Goal: Task Accomplishment & Management: Use online tool/utility

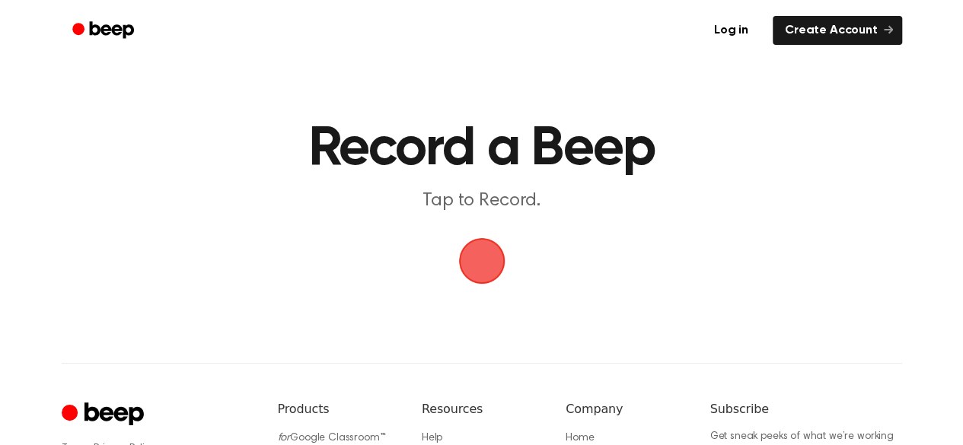
click at [512, 243] on main "Record a Beep Tap to Record." at bounding box center [481, 145] width 963 height 290
click at [484, 276] on span "button" at bounding box center [481, 261] width 78 height 78
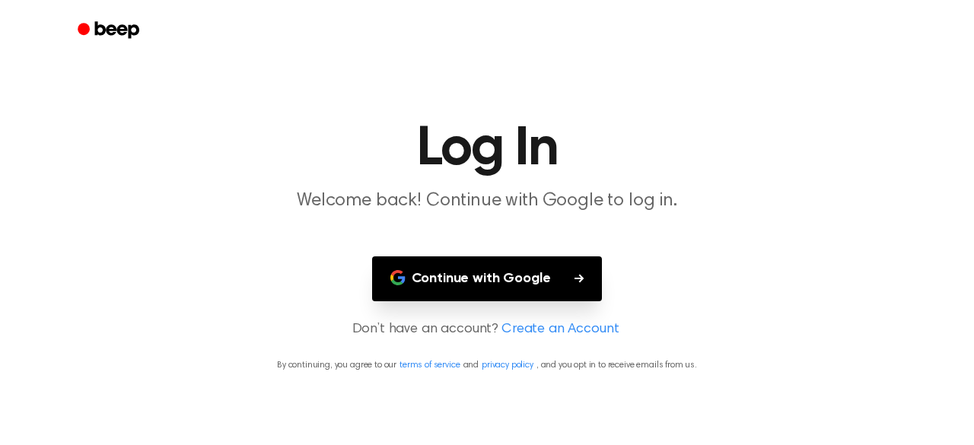
click at [489, 276] on button "Continue with Google" at bounding box center [487, 279] width 231 height 45
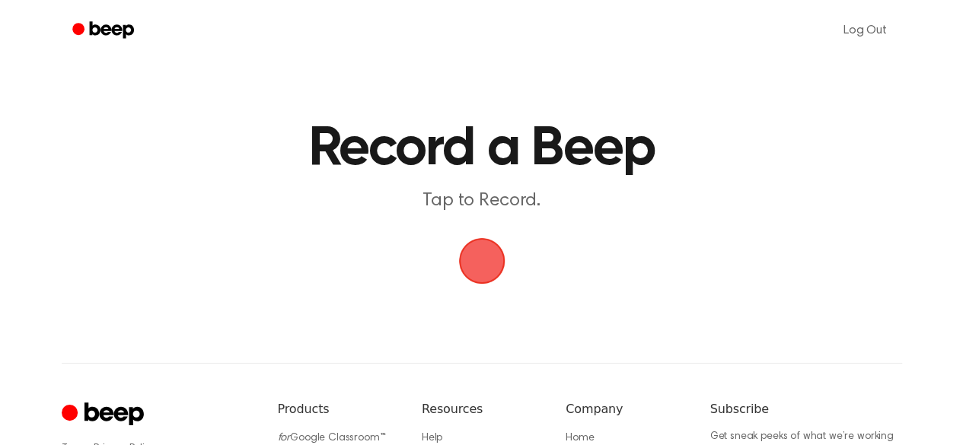
click at [478, 282] on span "button" at bounding box center [481, 261] width 67 height 67
click at [478, 282] on span "button" at bounding box center [481, 261] width 72 height 72
click at [493, 270] on span "button" at bounding box center [481, 260] width 85 height 85
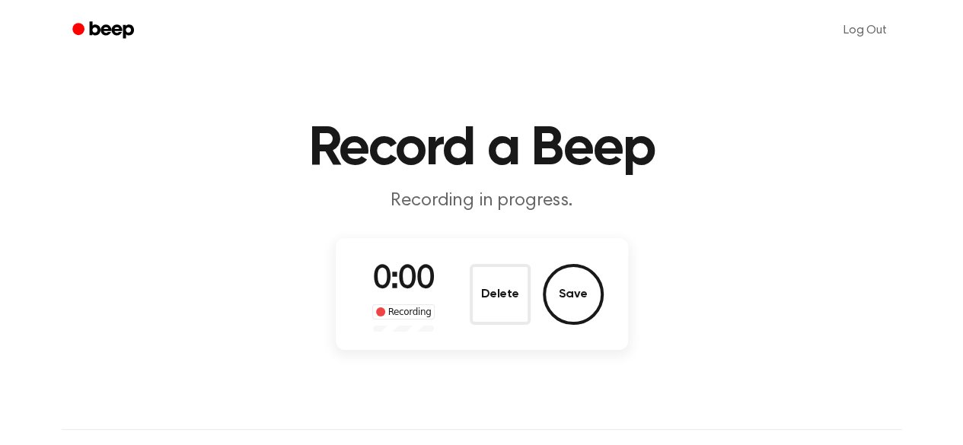
click at [505, 267] on button "Delete" at bounding box center [500, 294] width 61 height 61
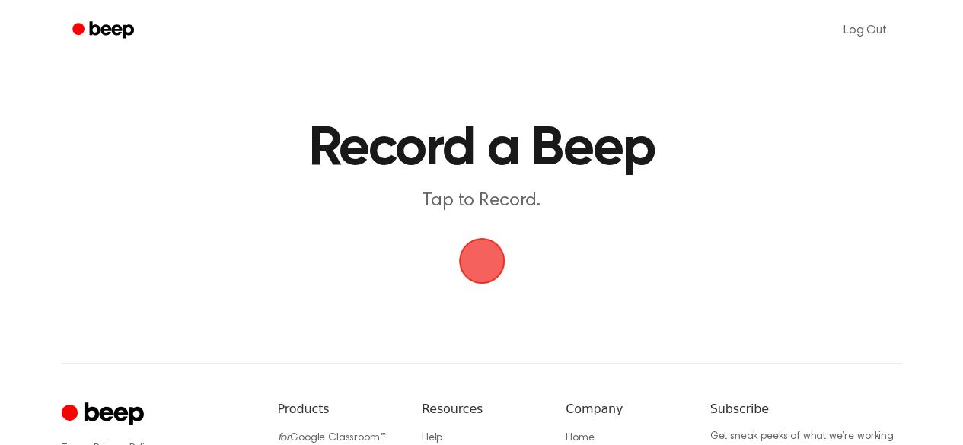
click at [505, 267] on span "button" at bounding box center [482, 261] width 74 height 74
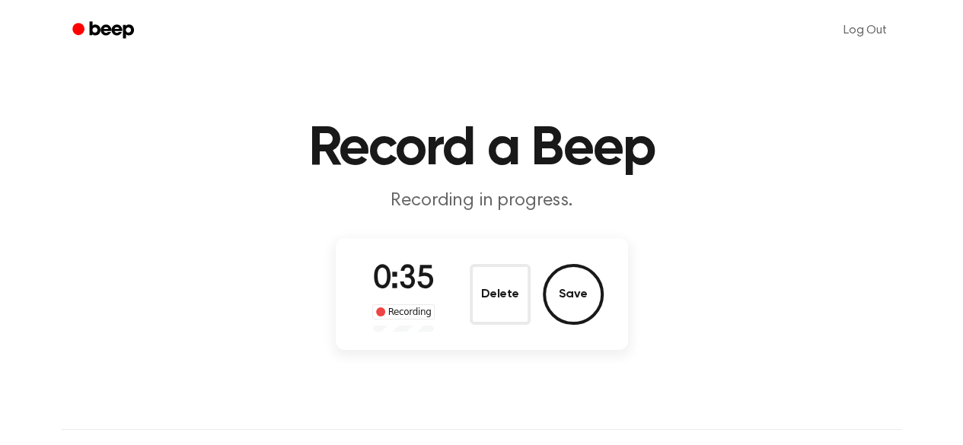
click at [399, 275] on span "0:35" at bounding box center [403, 280] width 61 height 32
click at [598, 290] on button "Save" at bounding box center [573, 294] width 61 height 61
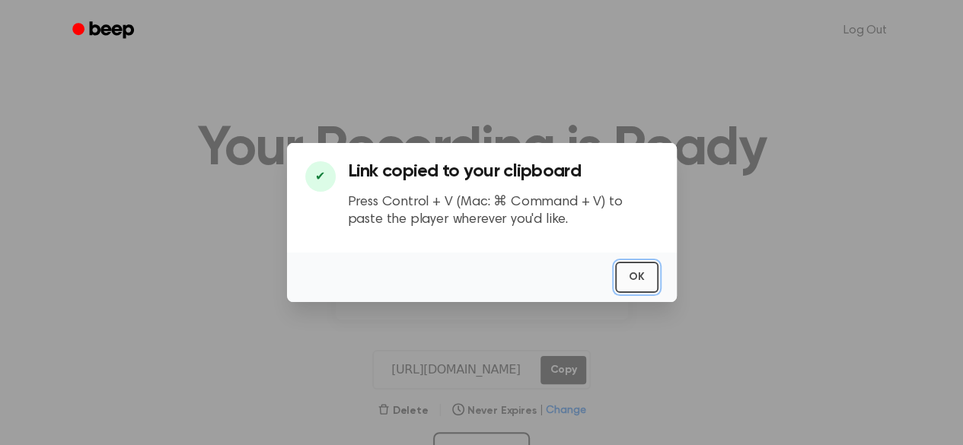
click at [641, 282] on button "OK" at bounding box center [636, 277] width 43 height 31
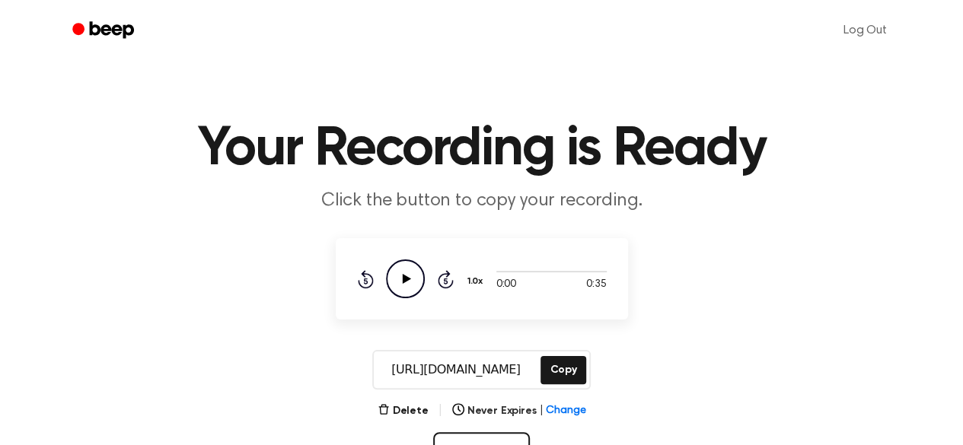
click at [400, 276] on icon "Play Audio" at bounding box center [405, 279] width 39 height 39
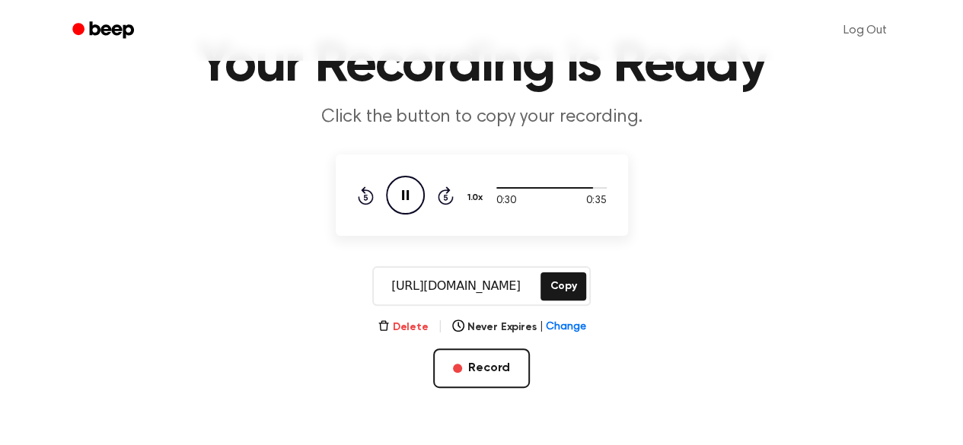
click at [398, 333] on button "Delete" at bounding box center [403, 328] width 51 height 16
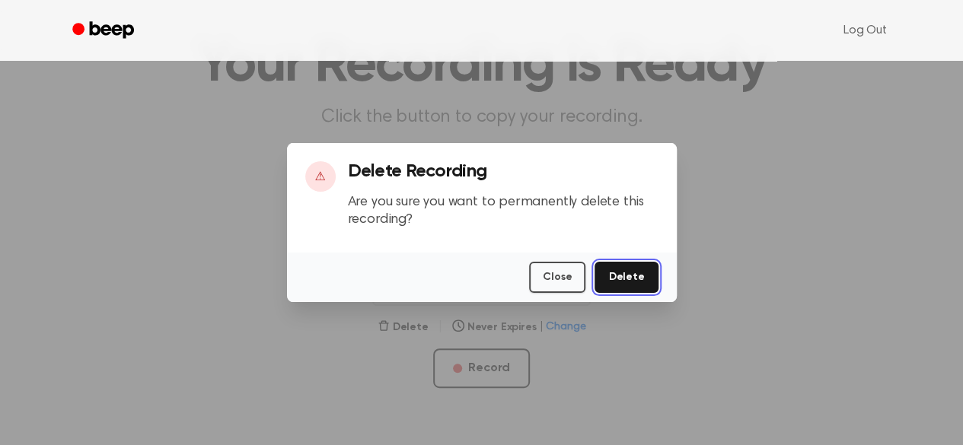
click at [626, 284] on button "Delete" at bounding box center [626, 277] width 63 height 31
click at [633, 280] on button "Delete" at bounding box center [626, 277] width 63 height 31
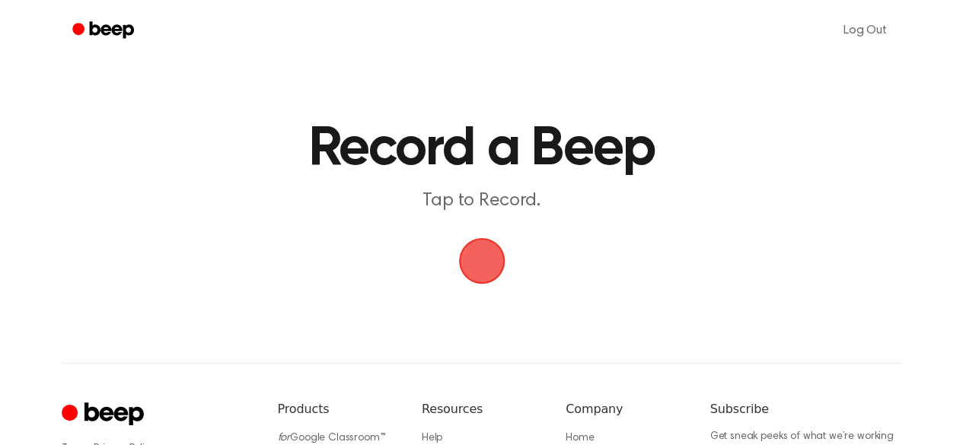
click at [490, 250] on span "button" at bounding box center [482, 261] width 43 height 43
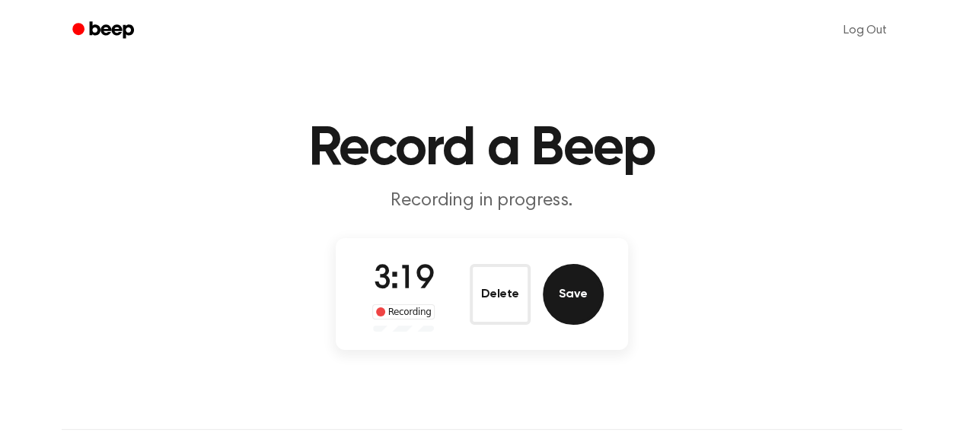
click at [583, 279] on button "Save" at bounding box center [573, 294] width 61 height 61
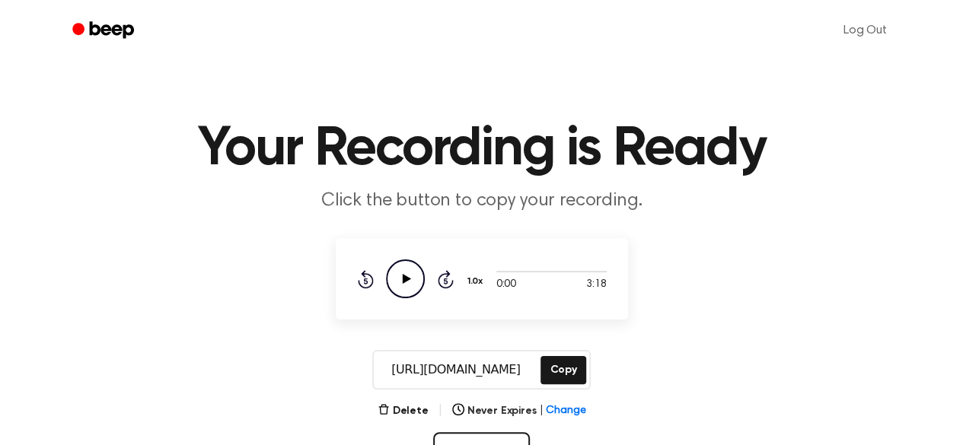
click at [391, 282] on icon "Play Audio" at bounding box center [405, 279] width 39 height 39
click at [505, 270] on div at bounding box center [551, 271] width 110 height 12
click at [534, 268] on div at bounding box center [551, 271] width 110 height 12
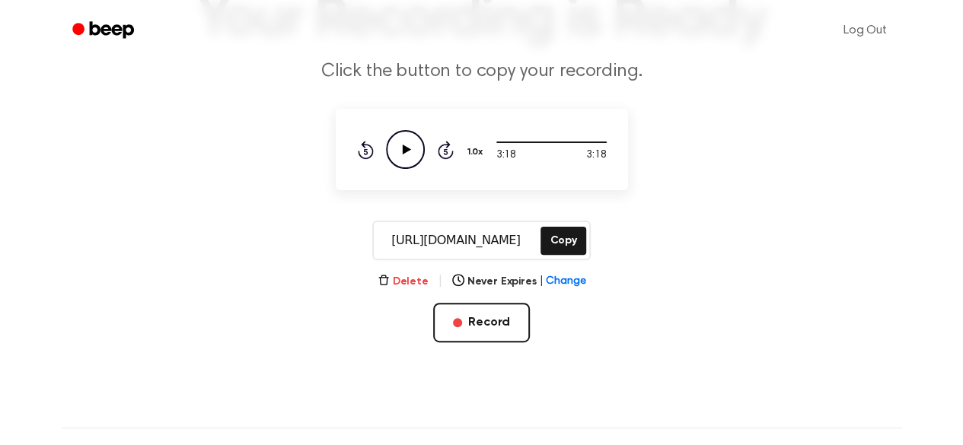
click at [417, 285] on button "Delete" at bounding box center [403, 282] width 51 height 16
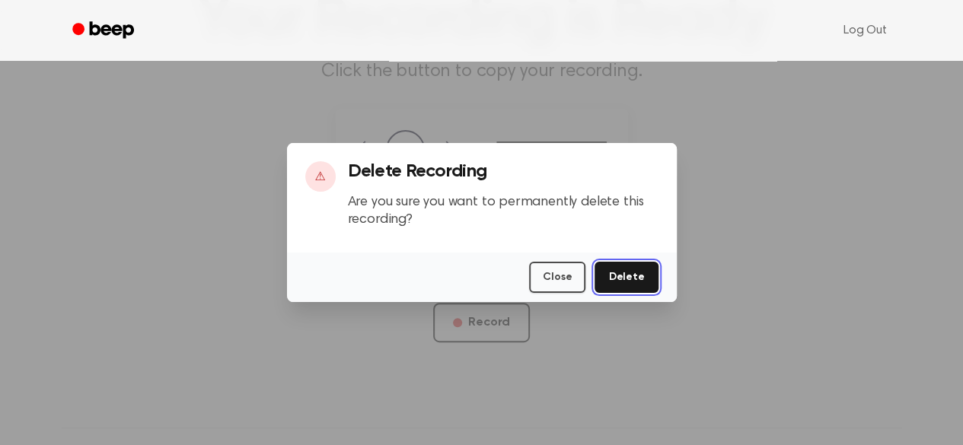
click at [651, 270] on button "Delete" at bounding box center [626, 277] width 63 height 31
click at [630, 284] on button "Delete" at bounding box center [626, 277] width 63 height 31
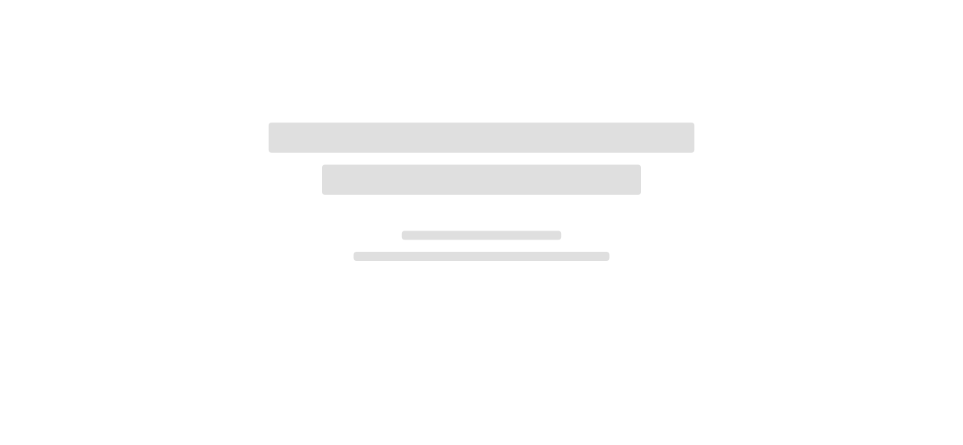
scroll to position [132, 0]
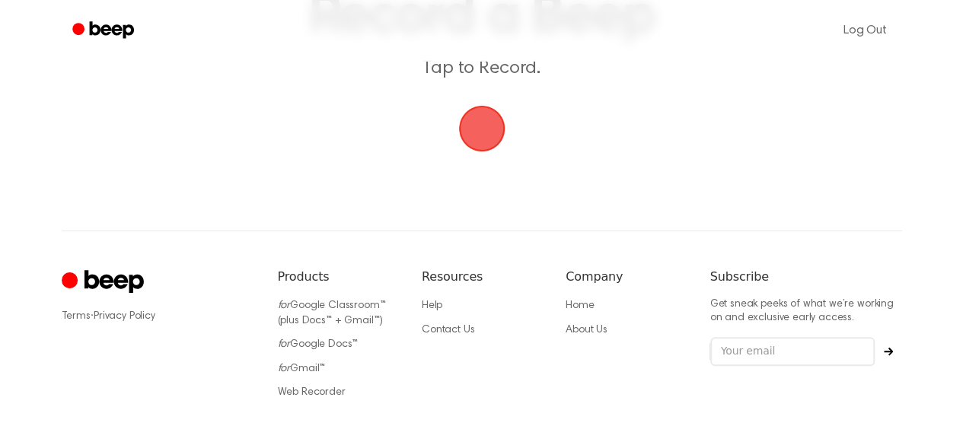
click at [478, 142] on span "button" at bounding box center [481, 128] width 55 height 55
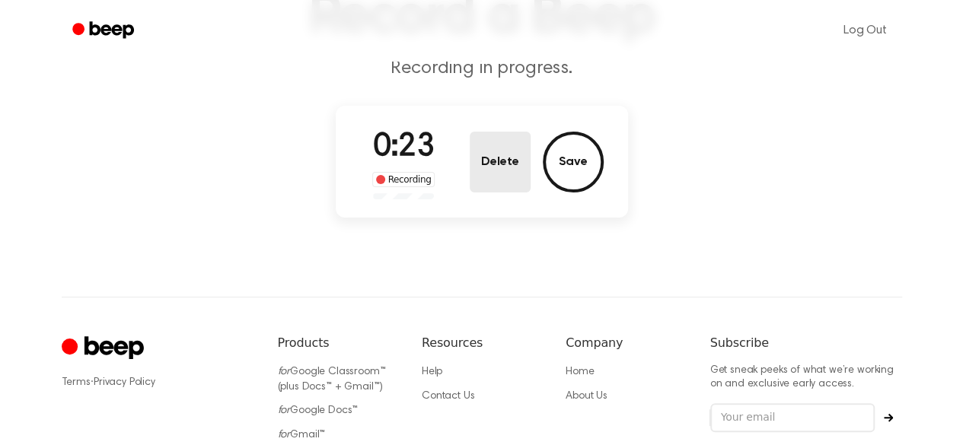
click at [516, 148] on button "Delete" at bounding box center [500, 162] width 61 height 61
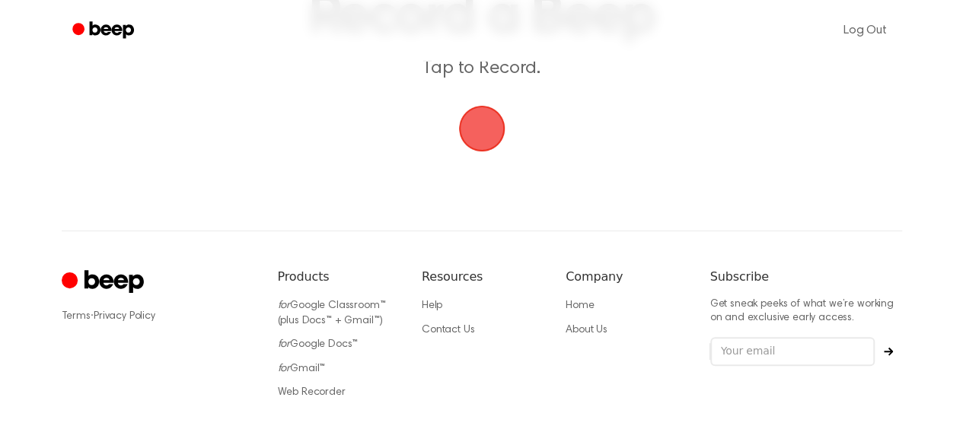
click at [496, 144] on span "button" at bounding box center [481, 129] width 46 height 46
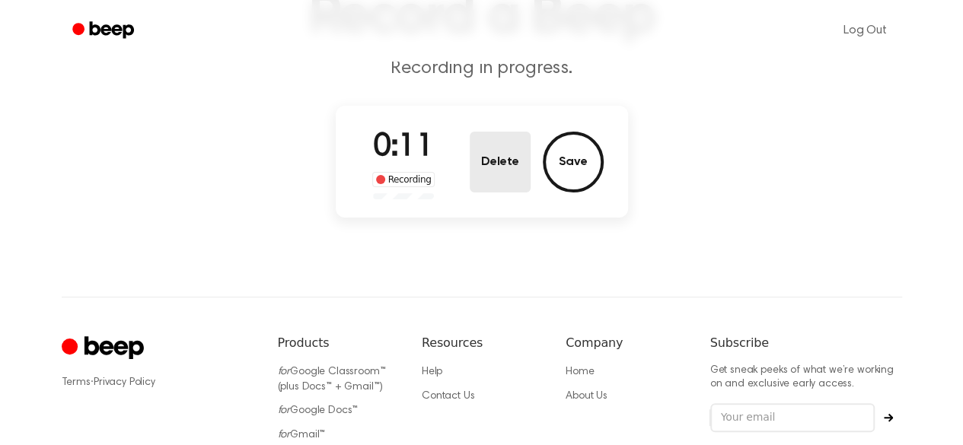
click at [507, 167] on button "Delete" at bounding box center [500, 162] width 61 height 61
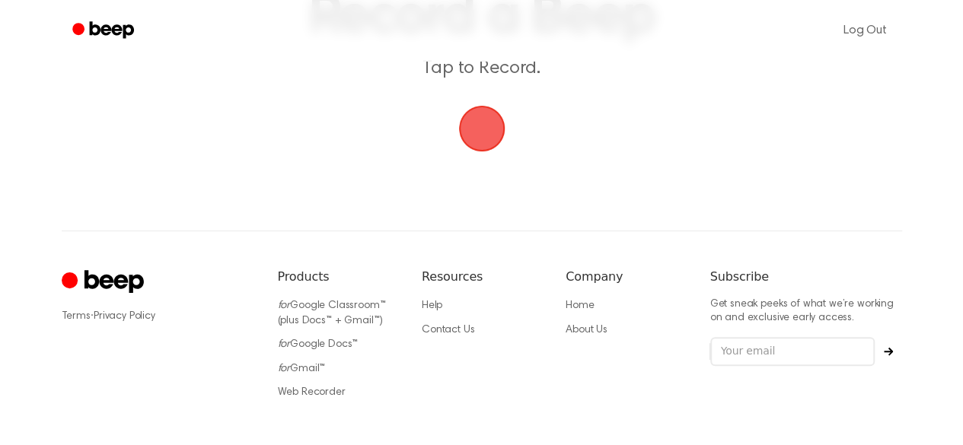
click at [502, 123] on span "button" at bounding box center [482, 128] width 43 height 43
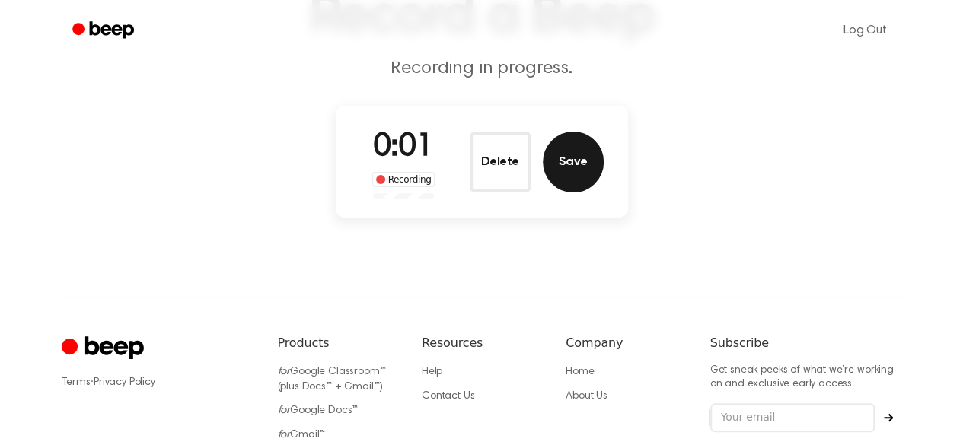
click at [561, 158] on button "Save" at bounding box center [573, 162] width 61 height 61
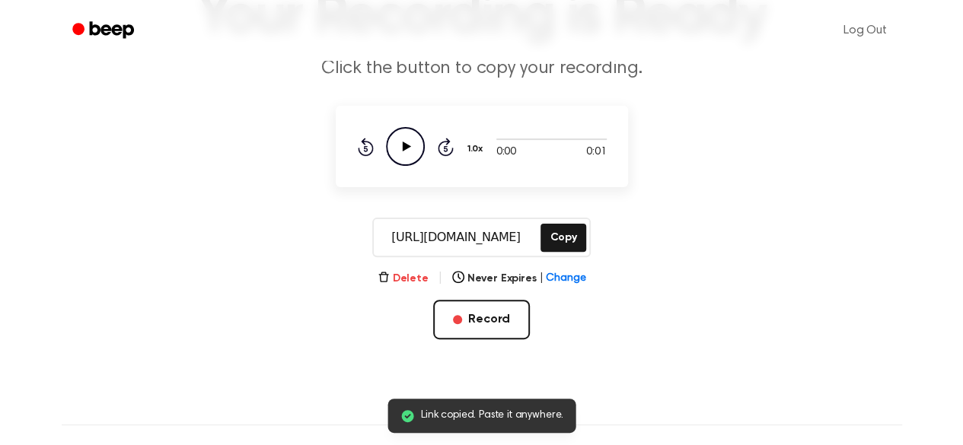
click at [420, 275] on button "Delete" at bounding box center [403, 279] width 51 height 16
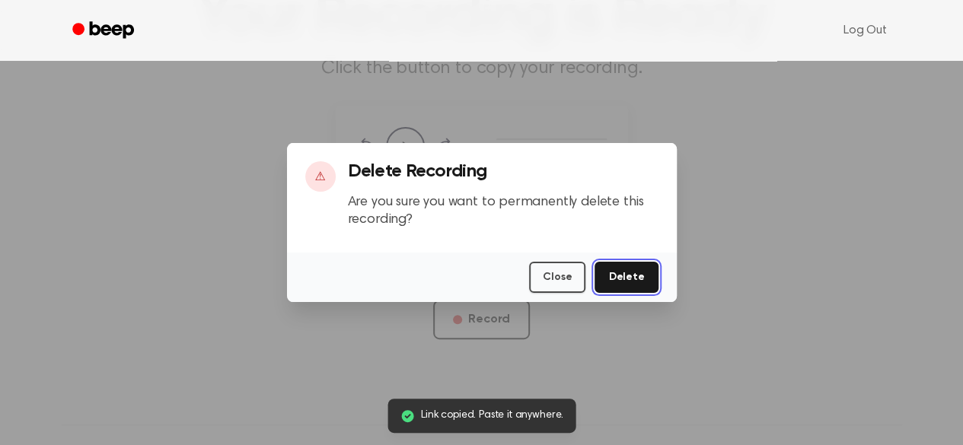
click at [614, 276] on button "Delete" at bounding box center [626, 277] width 63 height 31
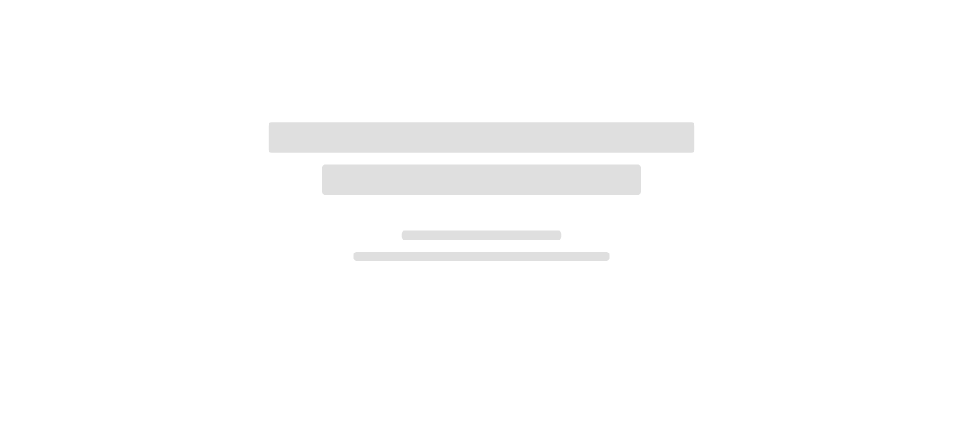
scroll to position [136, 0]
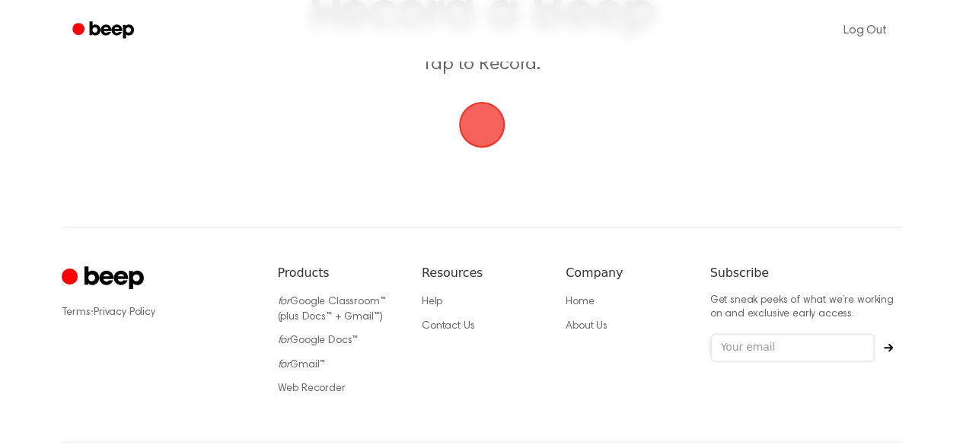
click at [489, 142] on span "button" at bounding box center [481, 124] width 85 height 85
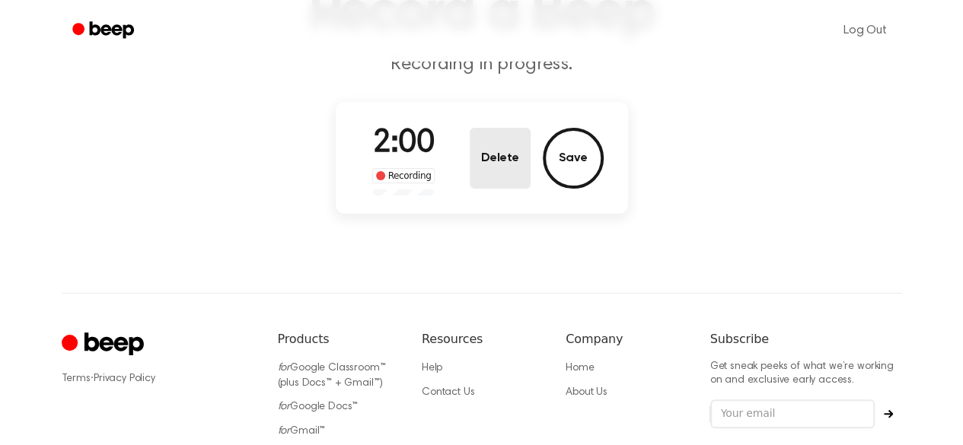
click at [522, 153] on button "Delete" at bounding box center [500, 158] width 61 height 61
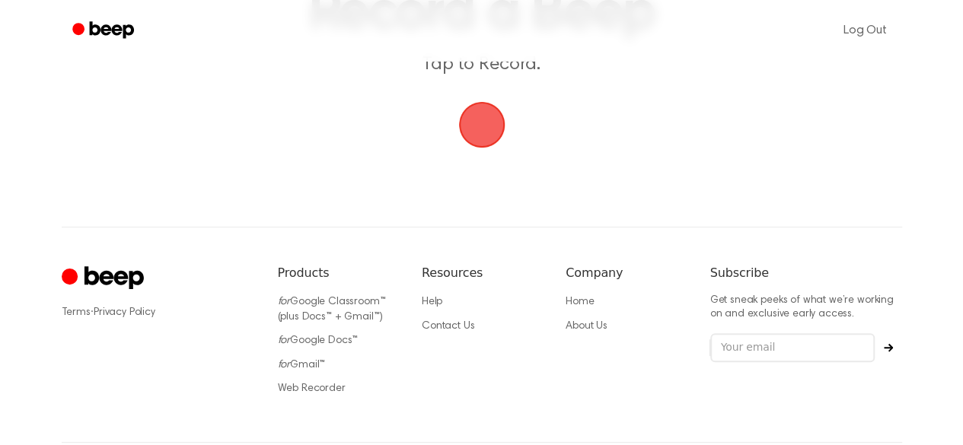
click at [470, 125] on span "button" at bounding box center [481, 125] width 56 height 56
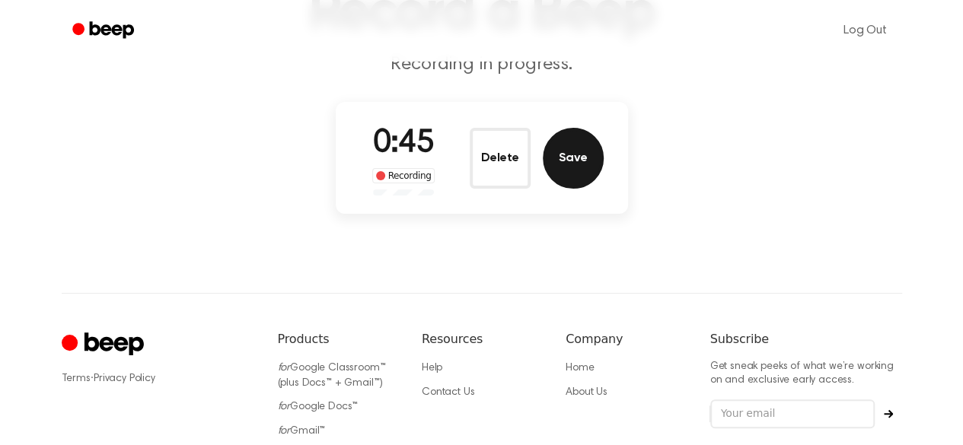
click at [548, 142] on button "Save" at bounding box center [573, 158] width 61 height 61
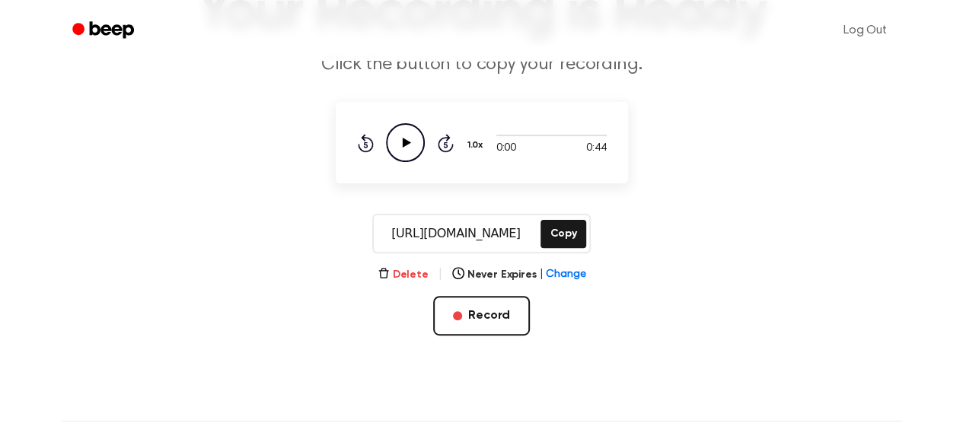
click at [410, 276] on button "Delete" at bounding box center [403, 275] width 51 height 16
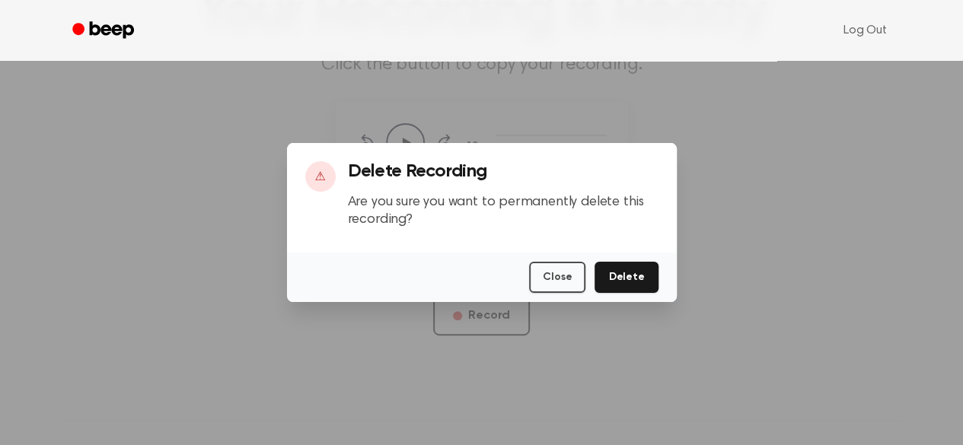
click at [632, 295] on div "Close Delete" at bounding box center [482, 277] width 390 height 49
click at [629, 281] on button "Delete" at bounding box center [626, 277] width 63 height 31
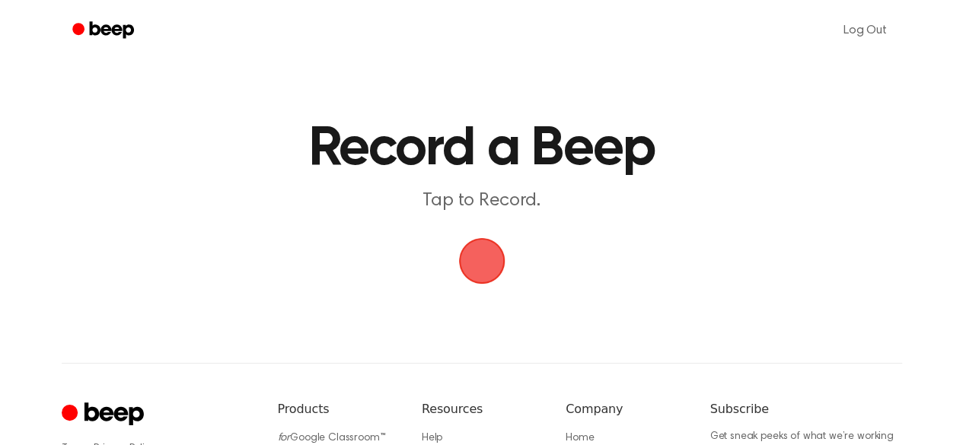
drag, startPoint x: 477, startPoint y: 247, endPoint x: 454, endPoint y: 249, distance: 22.9
click at [461, 249] on span "button" at bounding box center [482, 261] width 43 height 43
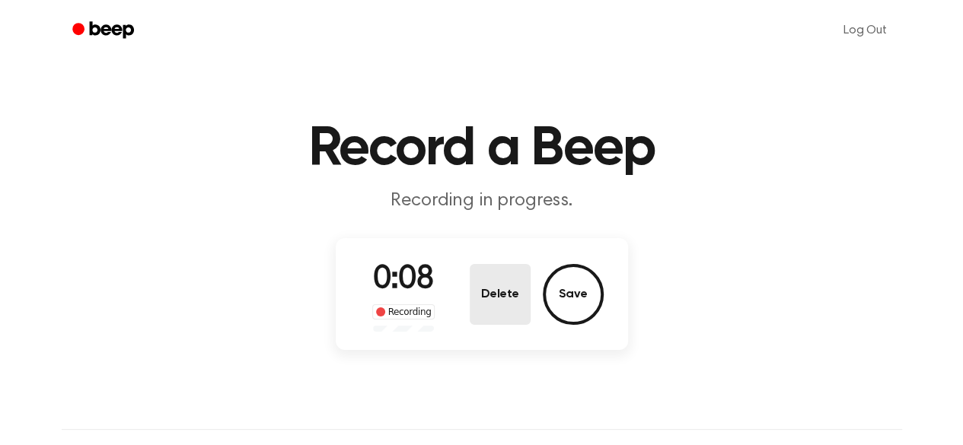
click at [470, 287] on button "Delete" at bounding box center [500, 294] width 61 height 61
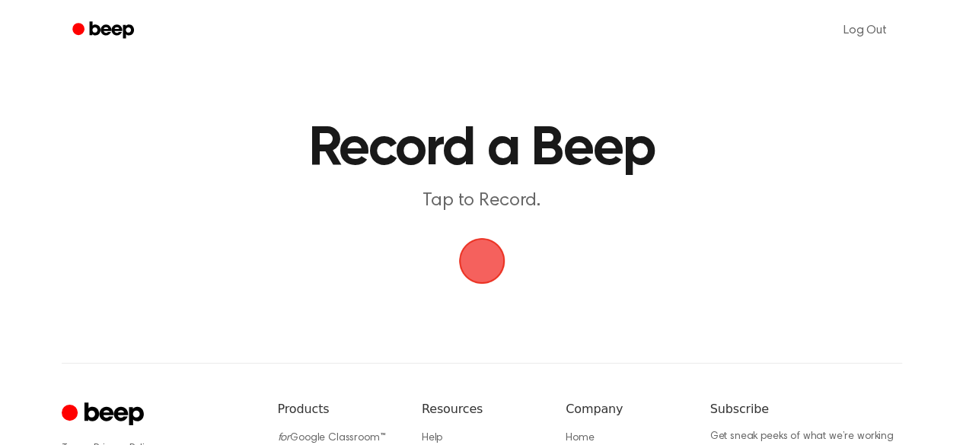
click at [483, 256] on span "button" at bounding box center [482, 261] width 43 height 43
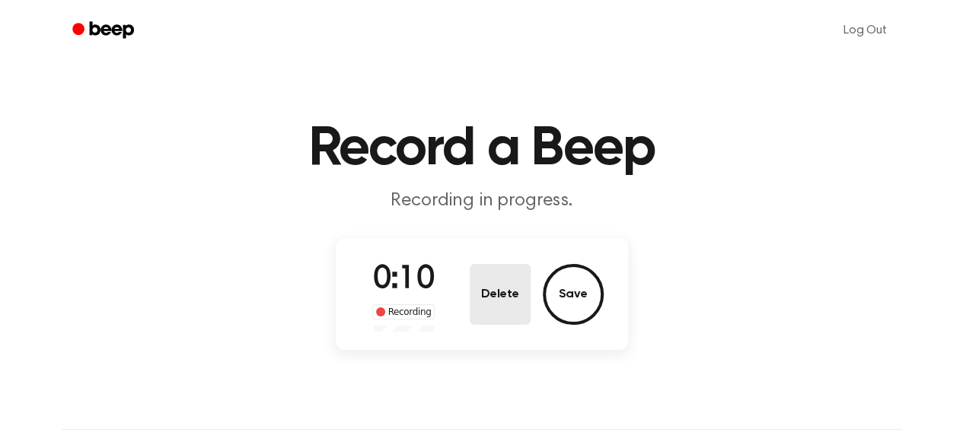
click at [495, 289] on button "Delete" at bounding box center [500, 294] width 61 height 61
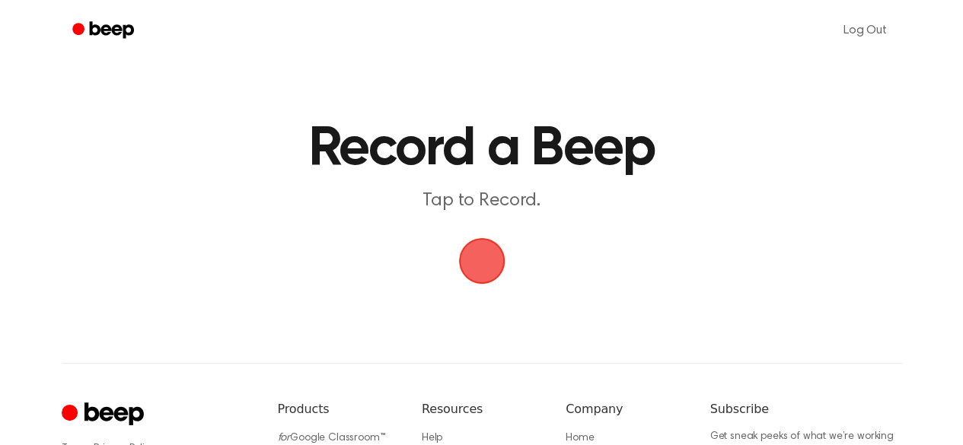
click at [499, 263] on span "button" at bounding box center [482, 261] width 43 height 43
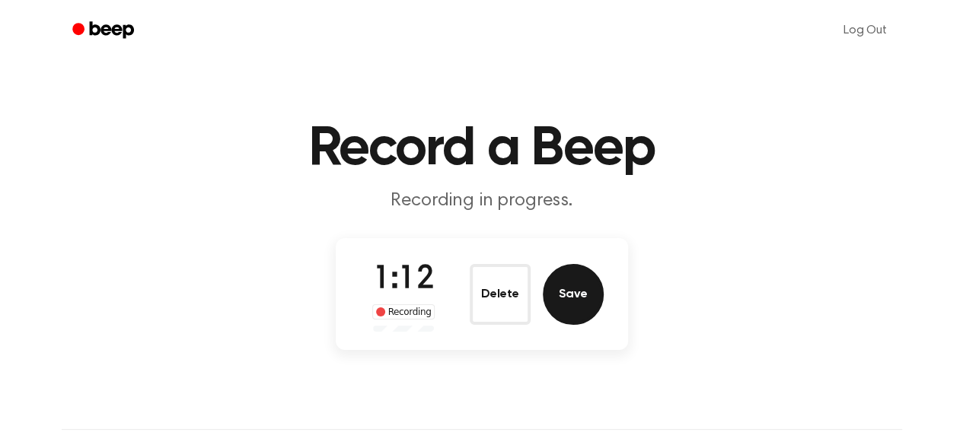
click at [574, 299] on button "Save" at bounding box center [573, 294] width 61 height 61
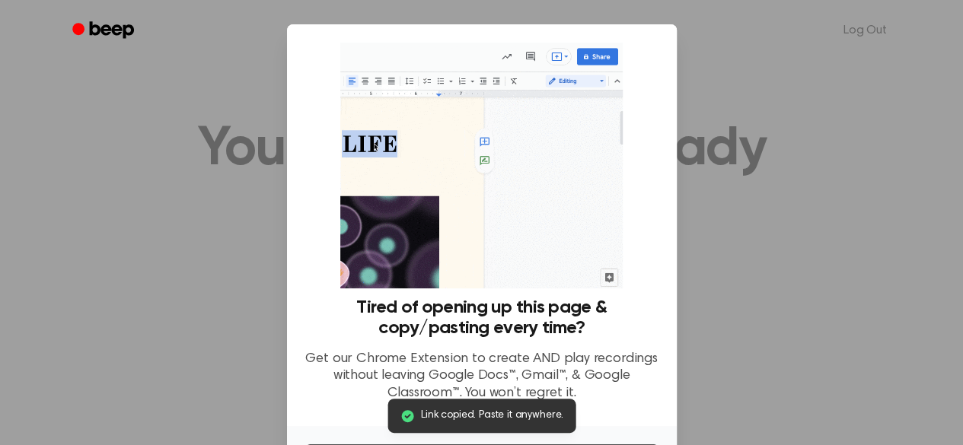
click at [816, 220] on div at bounding box center [481, 222] width 963 height 445
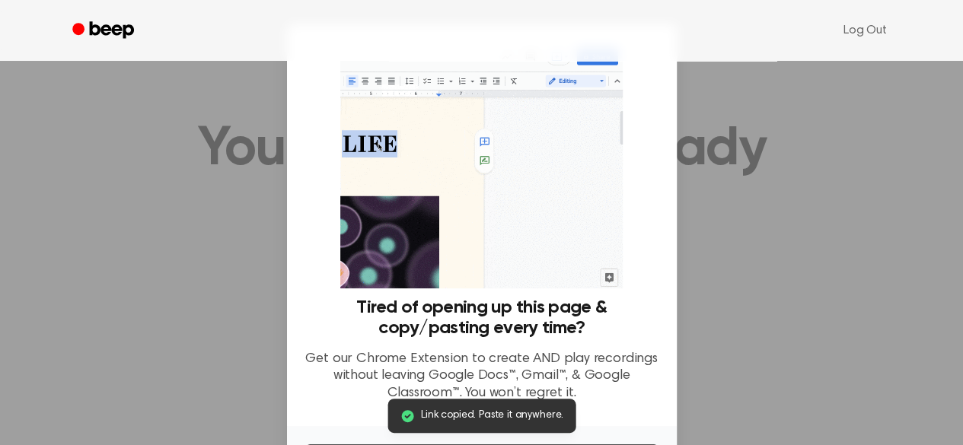
scroll to position [126, 0]
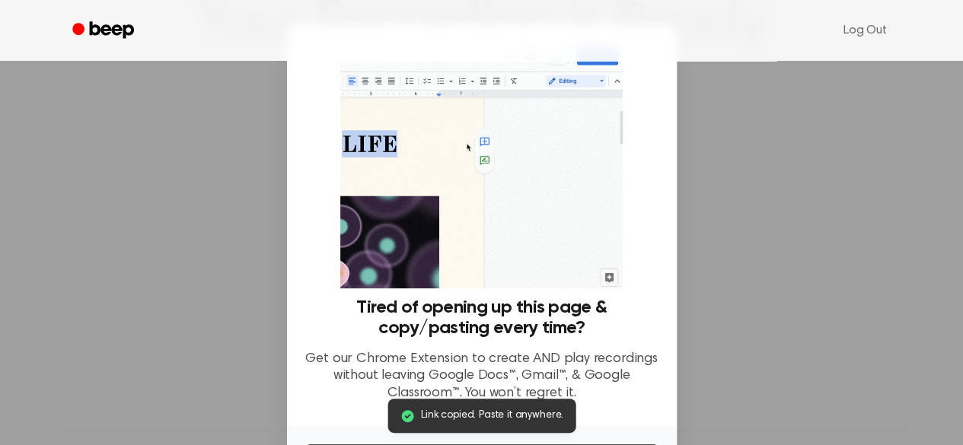
click at [525, 407] on div "Link copied. Paste it anywhere." at bounding box center [482, 416] width 188 height 34
drag, startPoint x: 556, startPoint y: 282, endPoint x: 810, endPoint y: 321, distance: 257.2
click at [810, 321] on div at bounding box center [481, 222] width 963 height 445
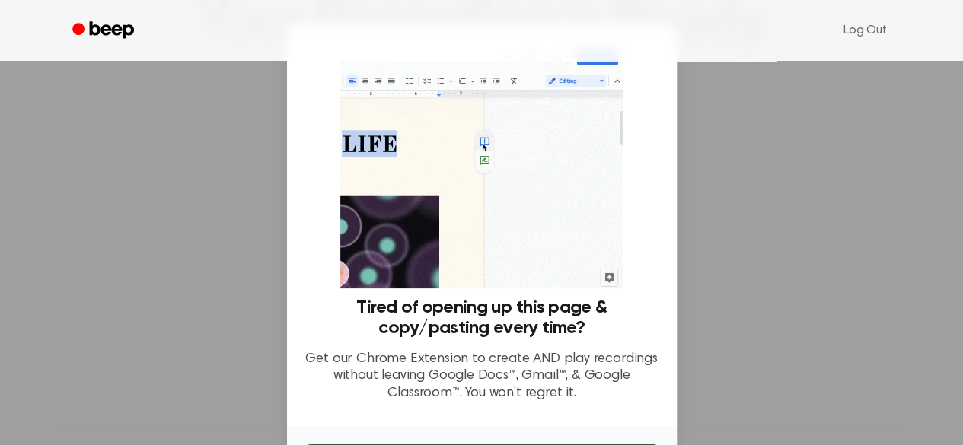
click at [810, 321] on div at bounding box center [481, 222] width 963 height 445
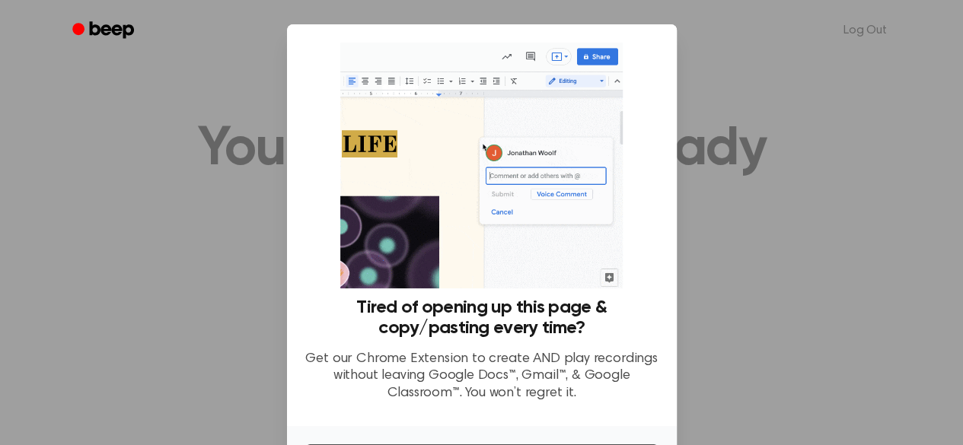
click at [491, 235] on img at bounding box center [481, 166] width 282 height 246
click at [591, 83] on img at bounding box center [481, 166] width 282 height 246
click at [566, 61] on img at bounding box center [481, 166] width 282 height 246
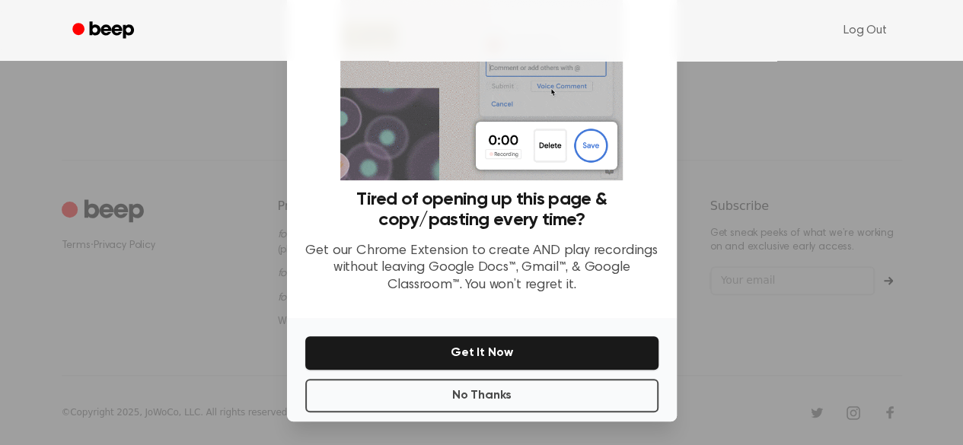
scroll to position [397, 0]
click at [538, 371] on div "No Thanks Get It Now" at bounding box center [482, 370] width 390 height 104
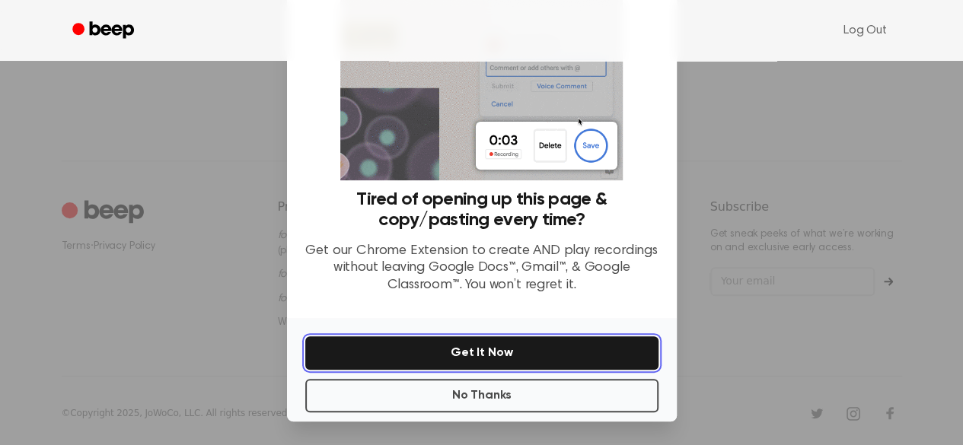
click at [531, 364] on button "Get It Now" at bounding box center [481, 352] width 353 height 33
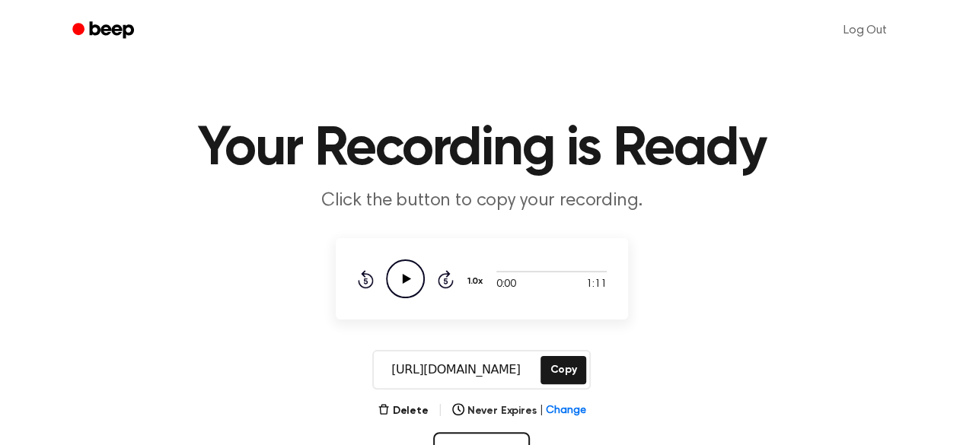
scroll to position [37, 0]
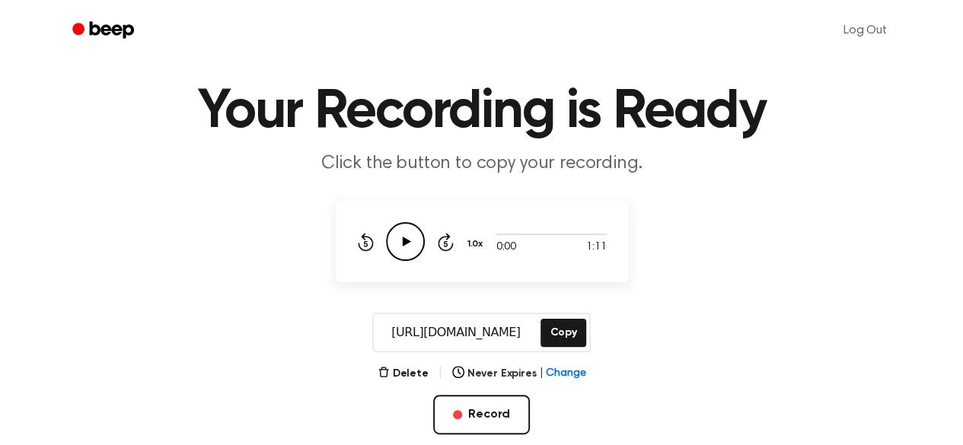
click at [391, 218] on div "0:00 1:11 Your browser does not support the [object Object] element. 1.0x Rewin…" at bounding box center [482, 241] width 292 height 81
click at [397, 234] on icon "Play Audio" at bounding box center [405, 241] width 39 height 39
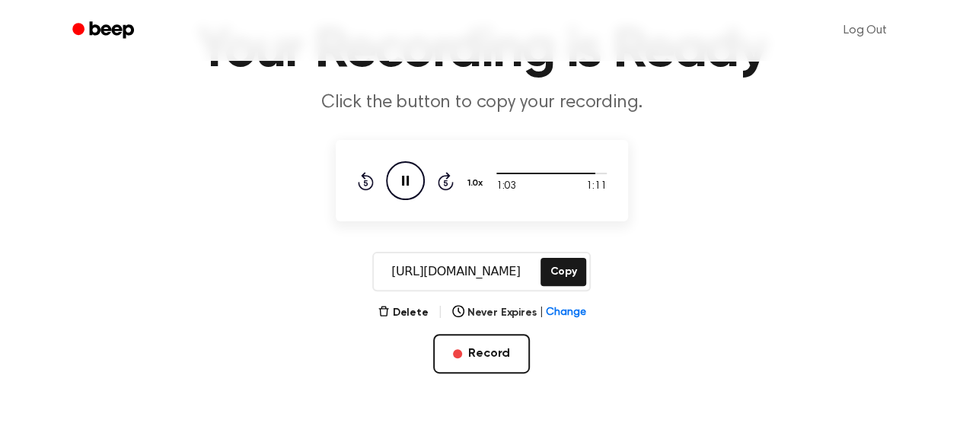
click at [410, 302] on main "Your Recording is Ready Click the button to copy your recording. 1:03 1:11 Your…" at bounding box center [481, 144] width 963 height 484
click at [409, 311] on button "Delete" at bounding box center [403, 313] width 51 height 16
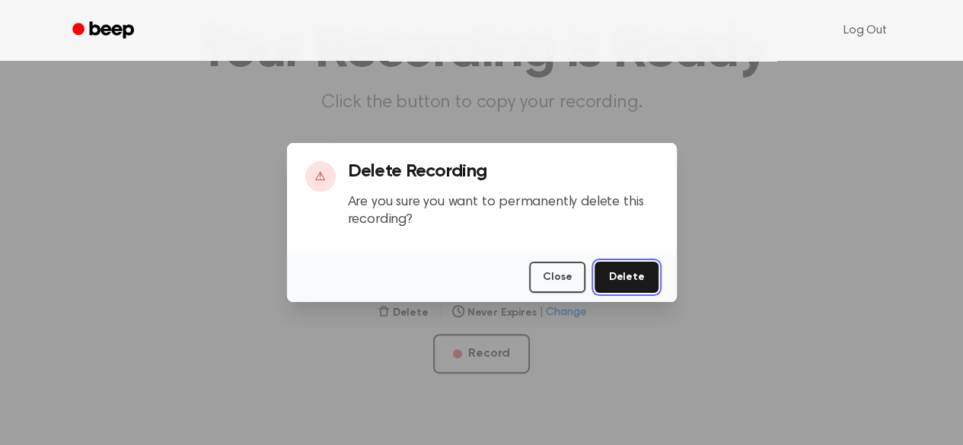
click at [615, 282] on button "Delete" at bounding box center [626, 277] width 63 height 31
click at [620, 275] on button "Delete" at bounding box center [626, 277] width 63 height 31
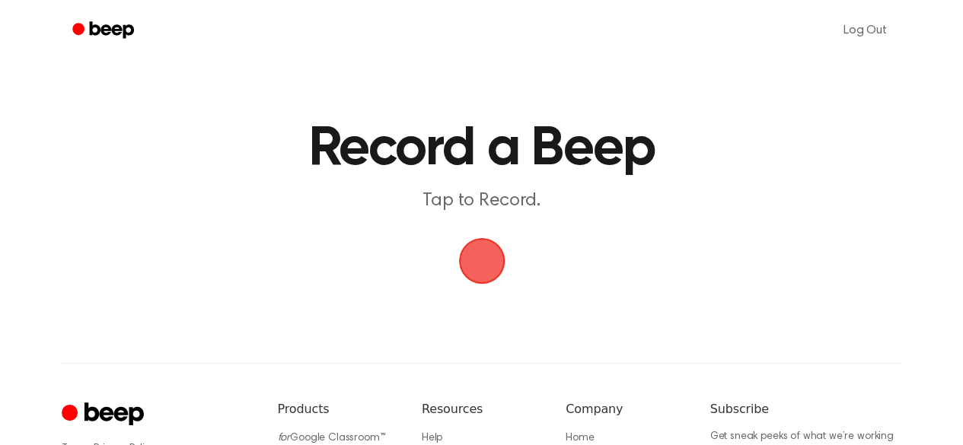
click at [496, 264] on span "button" at bounding box center [482, 261] width 43 height 43
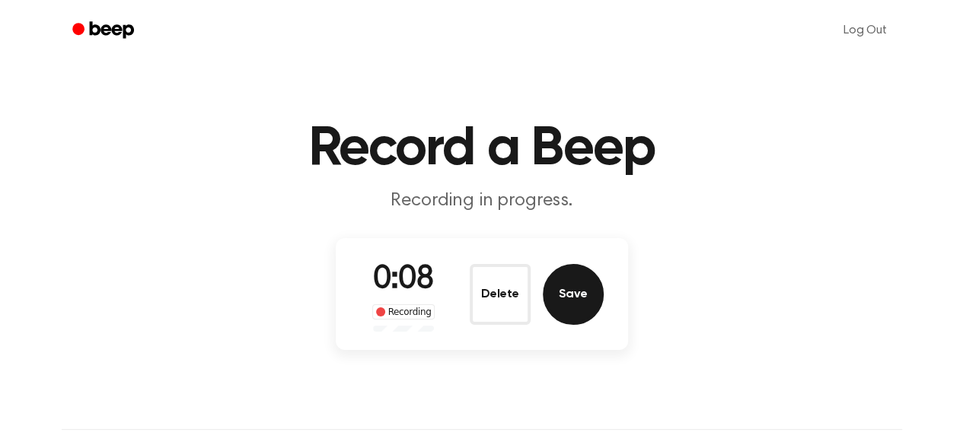
click at [576, 298] on button "Save" at bounding box center [573, 294] width 61 height 61
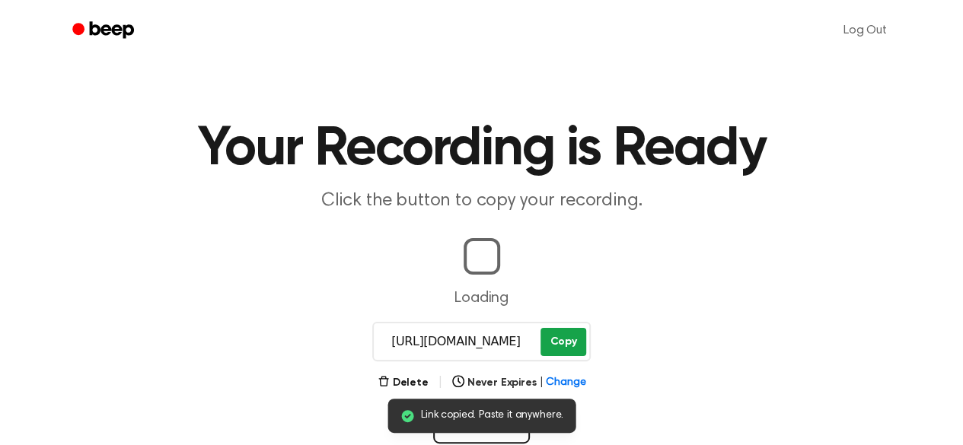
scroll to position [93, 0]
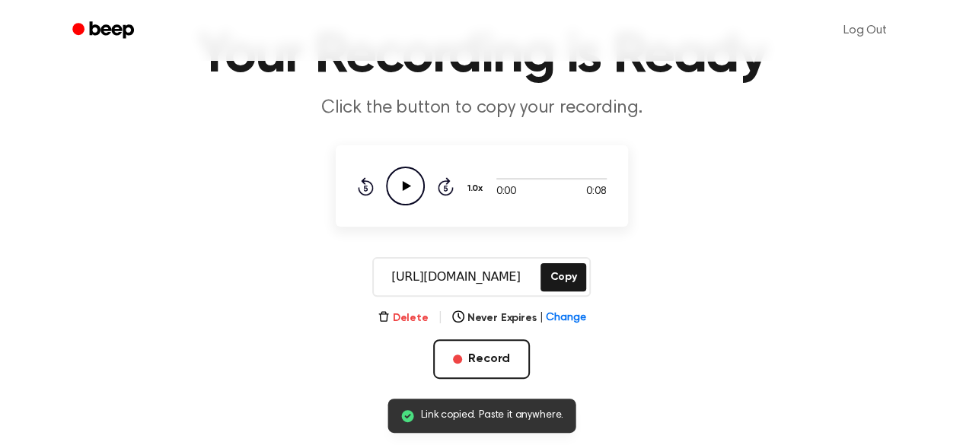
click at [407, 315] on button "Delete" at bounding box center [403, 319] width 51 height 16
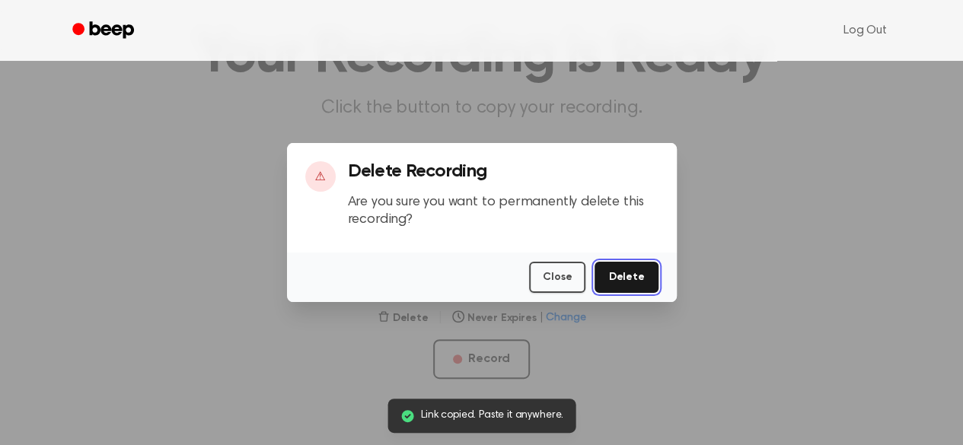
click at [617, 285] on button "Delete" at bounding box center [626, 277] width 63 height 31
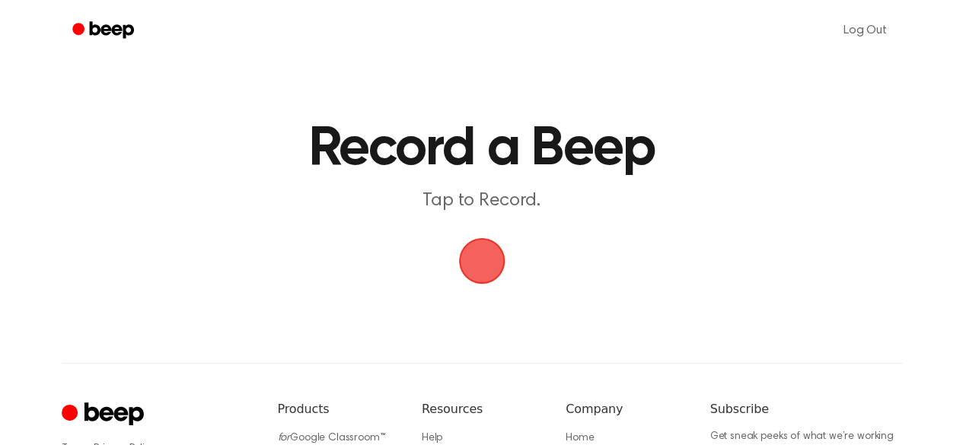
click at [489, 252] on span "button" at bounding box center [481, 261] width 55 height 55
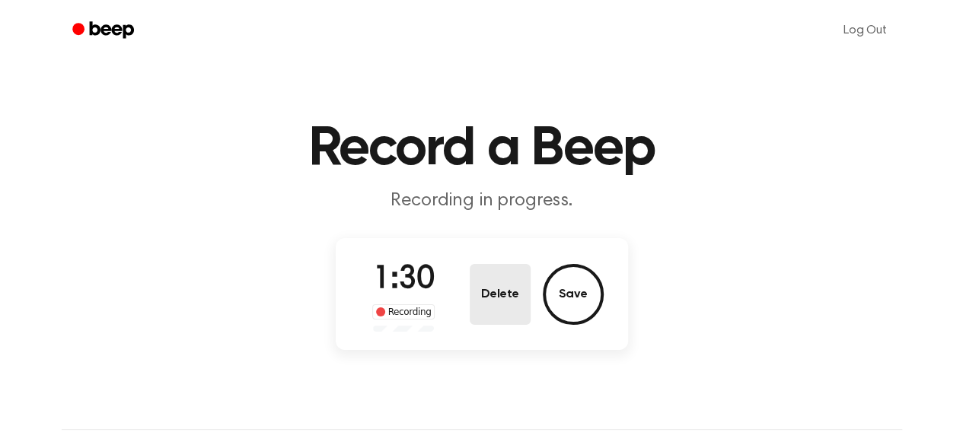
click at [506, 298] on button "Delete" at bounding box center [500, 294] width 61 height 61
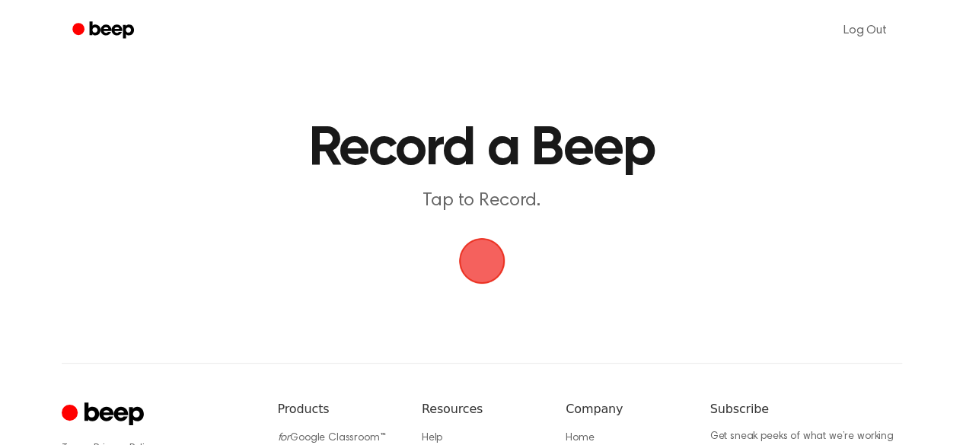
click at [460, 273] on span "button" at bounding box center [481, 261] width 46 height 46
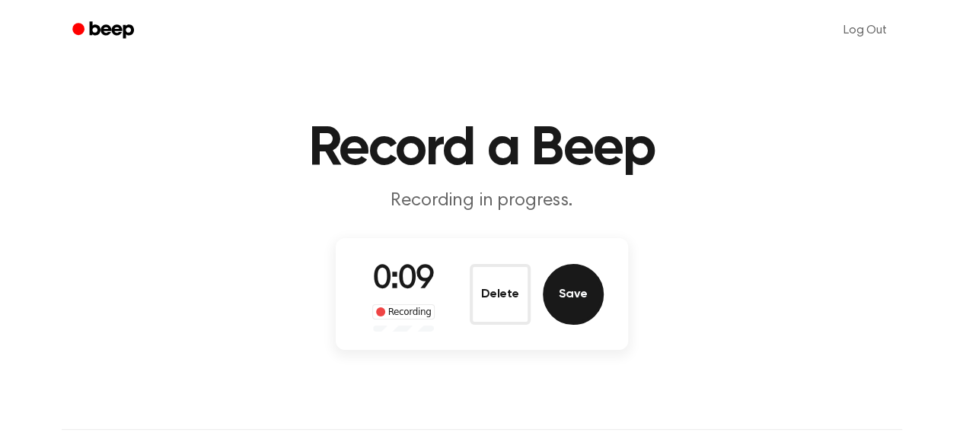
click at [573, 299] on button "Save" at bounding box center [573, 294] width 61 height 61
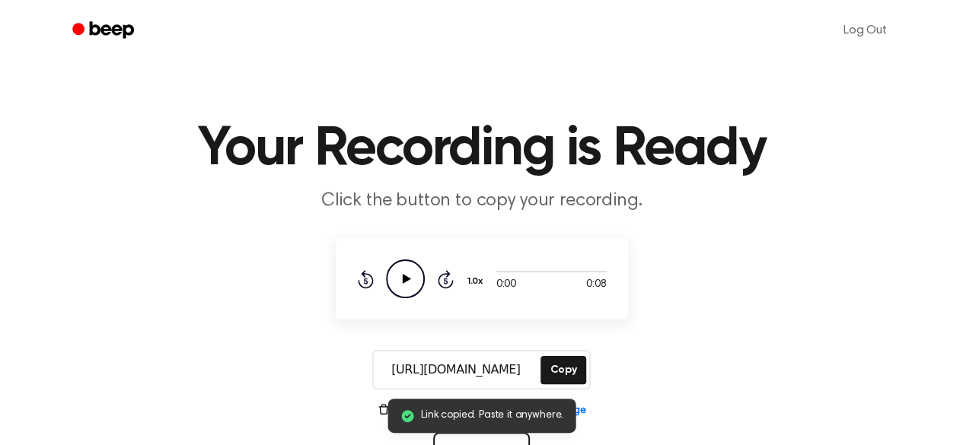
scroll to position [29, 0]
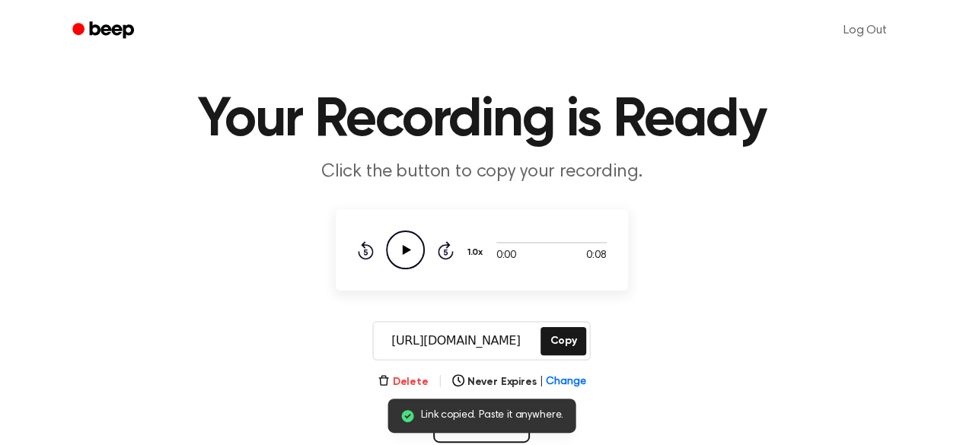
click at [404, 385] on button "Delete" at bounding box center [403, 383] width 51 height 16
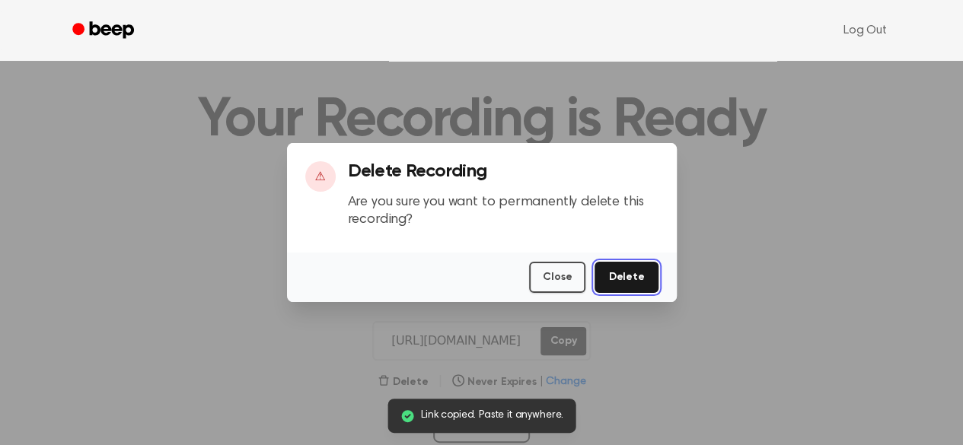
click at [635, 278] on button "Delete" at bounding box center [626, 277] width 63 height 31
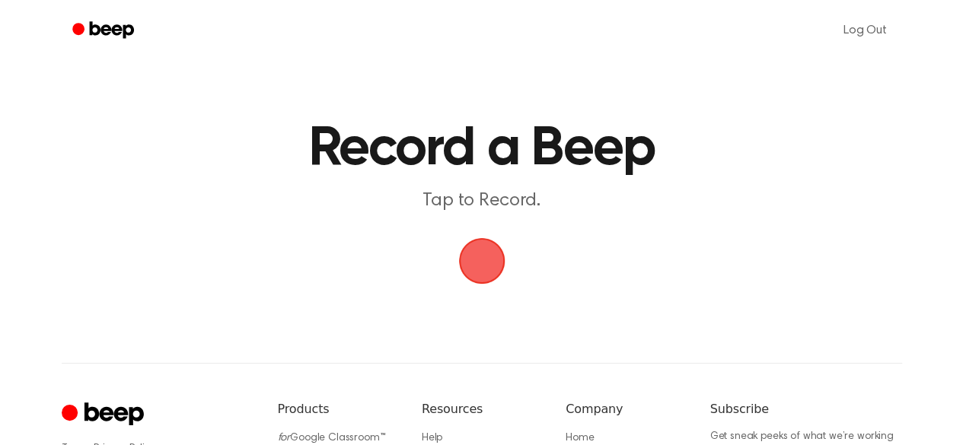
click at [475, 260] on span "button" at bounding box center [481, 261] width 79 height 79
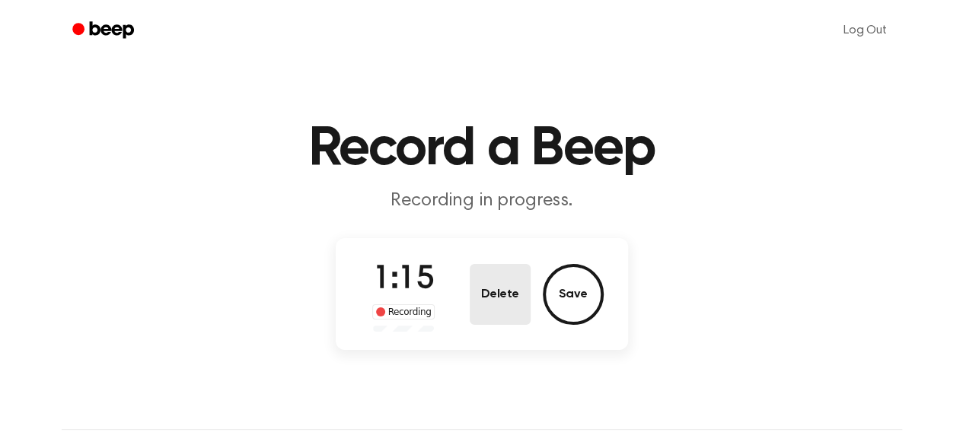
click at [507, 283] on button "Delete" at bounding box center [500, 294] width 61 height 61
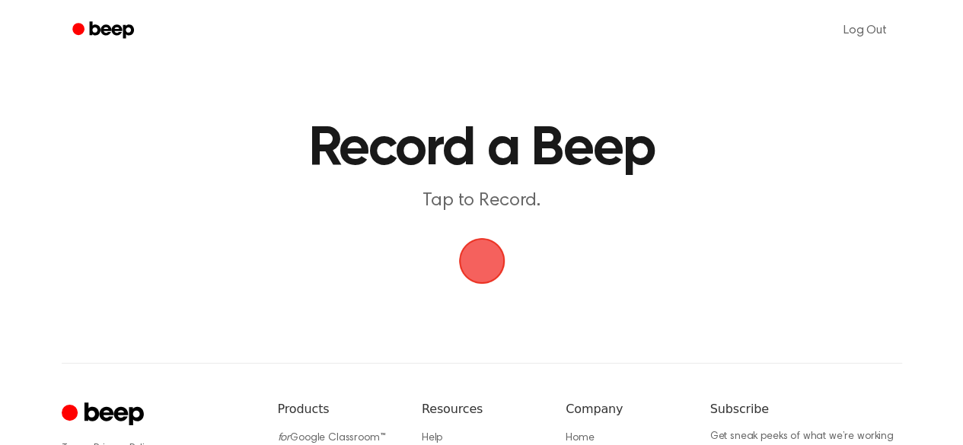
drag, startPoint x: 479, startPoint y: 271, endPoint x: 452, endPoint y: 268, distance: 26.8
click at [461, 268] on span "button" at bounding box center [482, 261] width 43 height 43
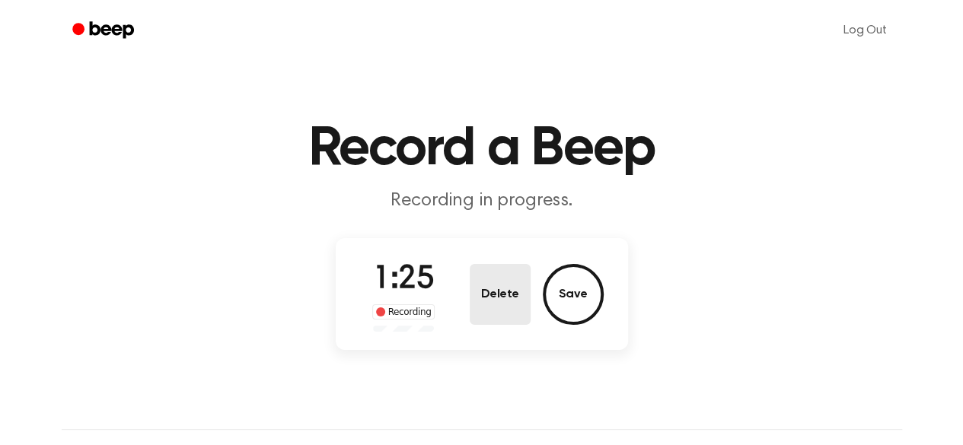
click at [507, 269] on button "Delete" at bounding box center [500, 294] width 61 height 61
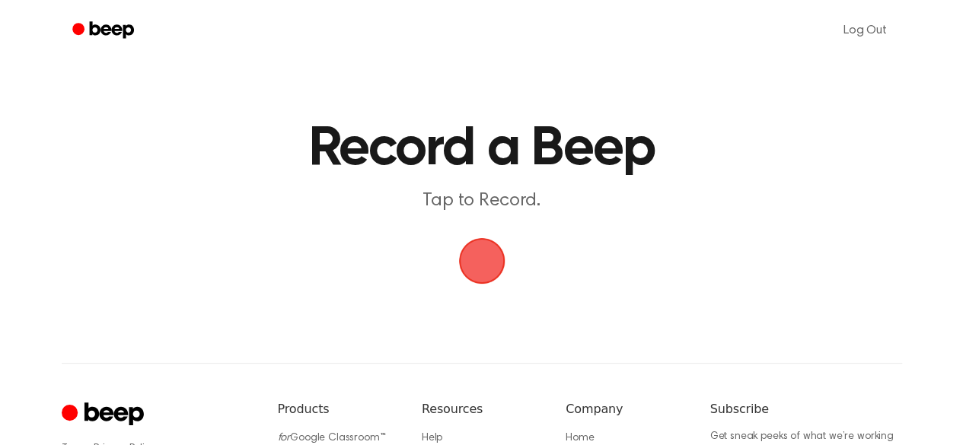
click at [486, 270] on span "button" at bounding box center [481, 261] width 77 height 77
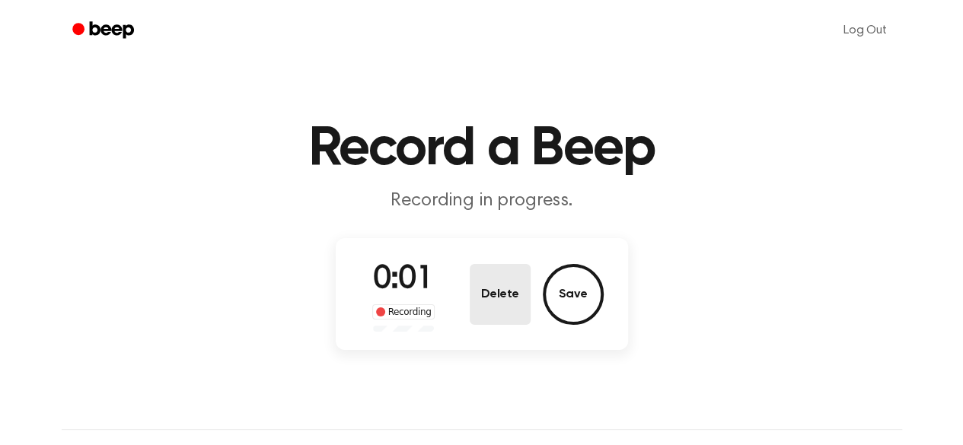
click at [497, 290] on button "Delete" at bounding box center [500, 294] width 61 height 61
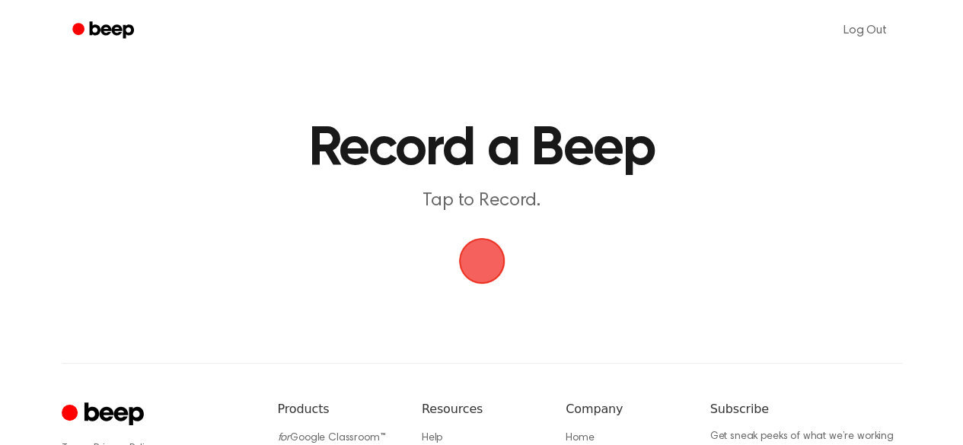
click at [500, 269] on span "button" at bounding box center [481, 261] width 56 height 56
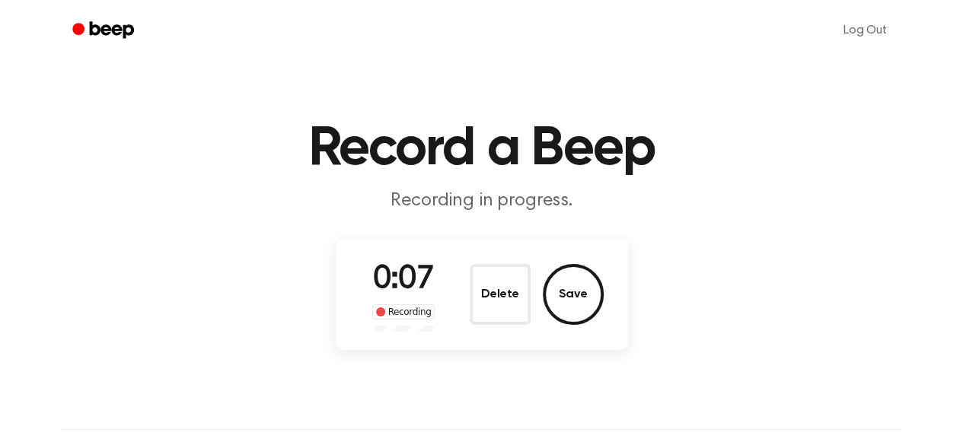
click at [533, 302] on div "Delete Save" at bounding box center [537, 294] width 134 height 61
click at [515, 299] on button "Delete" at bounding box center [500, 294] width 61 height 61
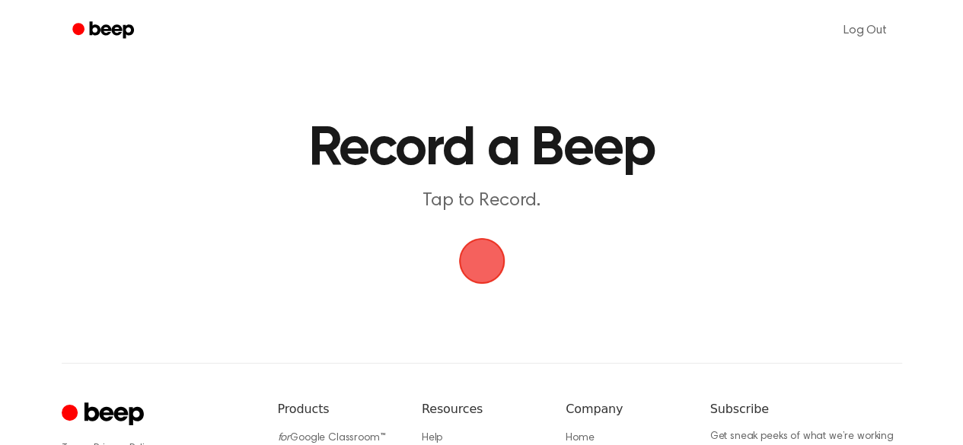
click at [464, 261] on span "button" at bounding box center [481, 260] width 85 height 85
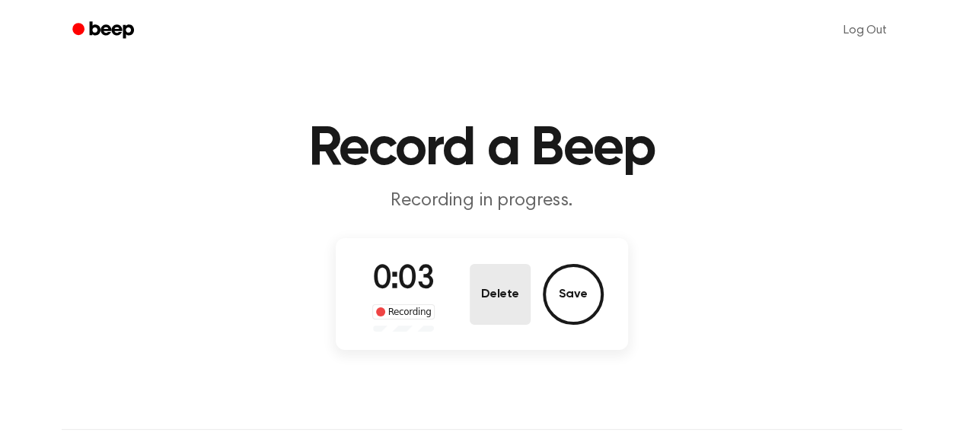
click at [508, 313] on button "Delete" at bounding box center [500, 294] width 61 height 61
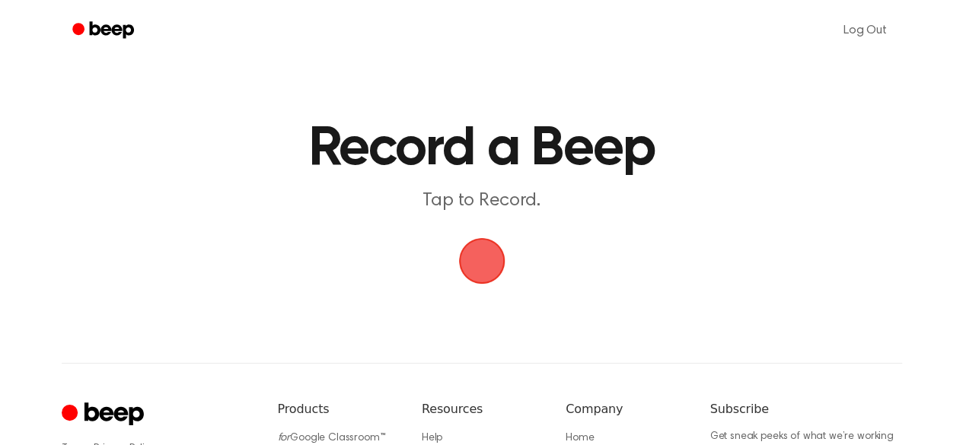
click at [490, 245] on span "button" at bounding box center [481, 260] width 85 height 85
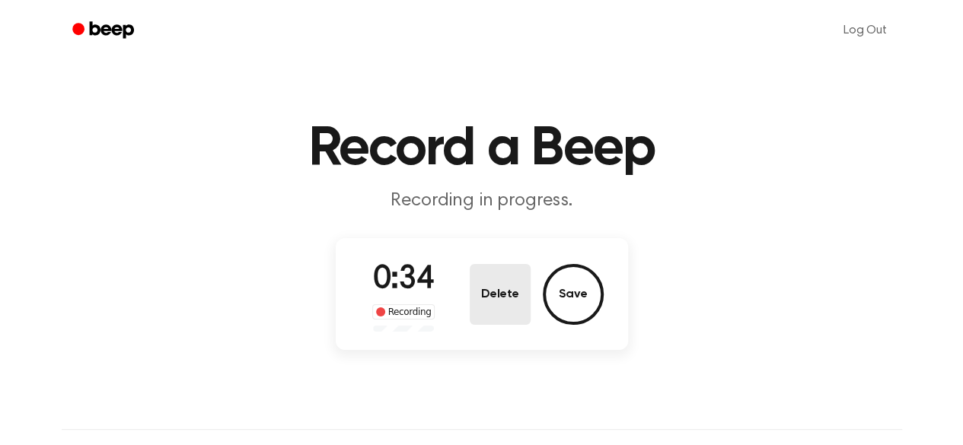
click at [512, 304] on button "Delete" at bounding box center [500, 294] width 61 height 61
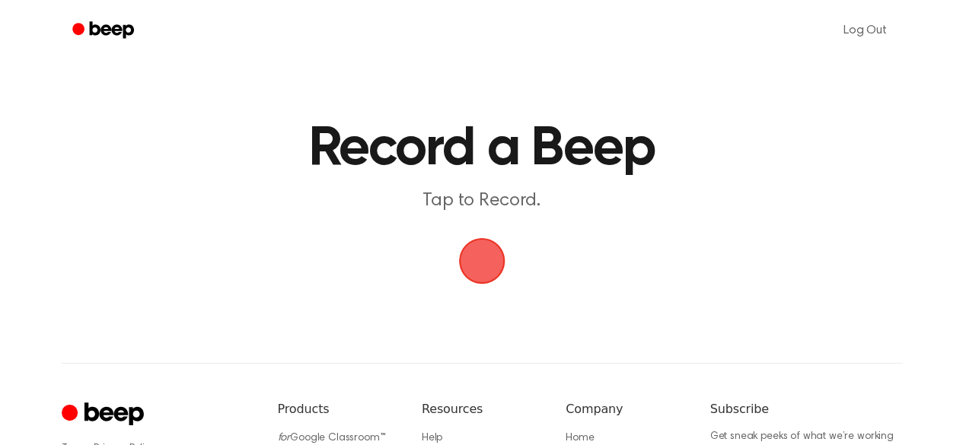
click at [481, 270] on span "button" at bounding box center [481, 260] width 69 height 69
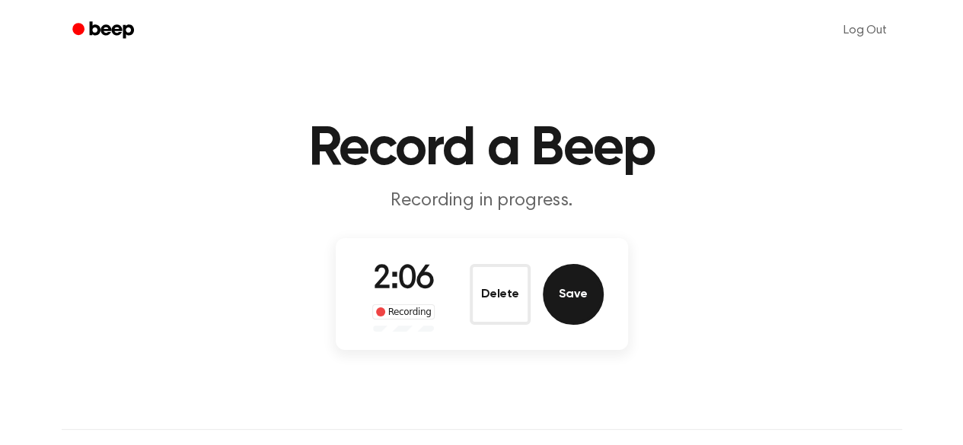
click at [563, 306] on button "Save" at bounding box center [573, 294] width 61 height 61
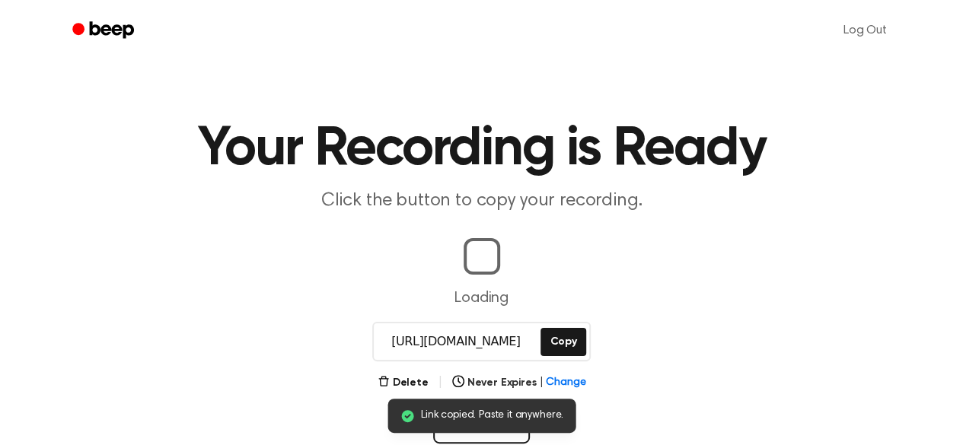
drag, startPoint x: 522, startPoint y: 292, endPoint x: 458, endPoint y: 343, distance: 82.3
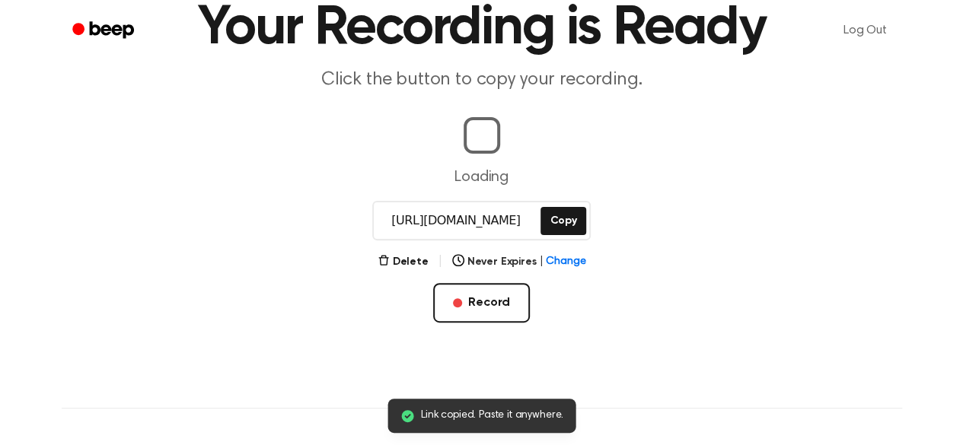
scroll to position [122, 0]
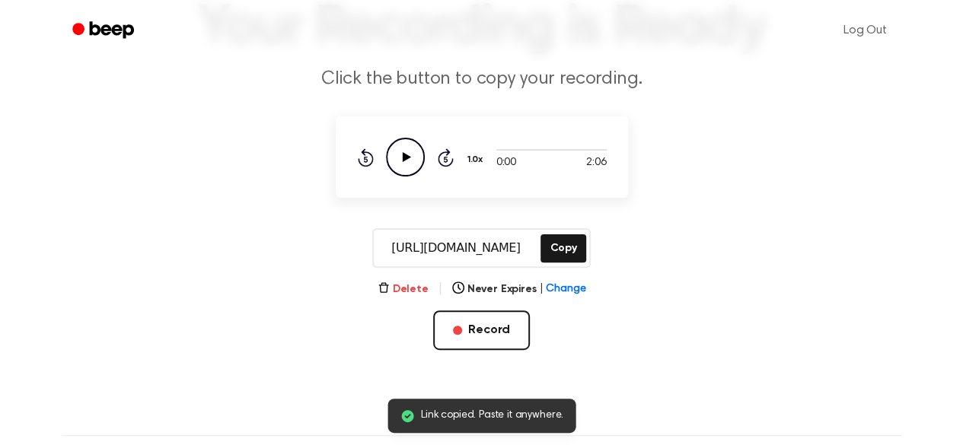
click at [417, 289] on button "Delete" at bounding box center [403, 290] width 51 height 16
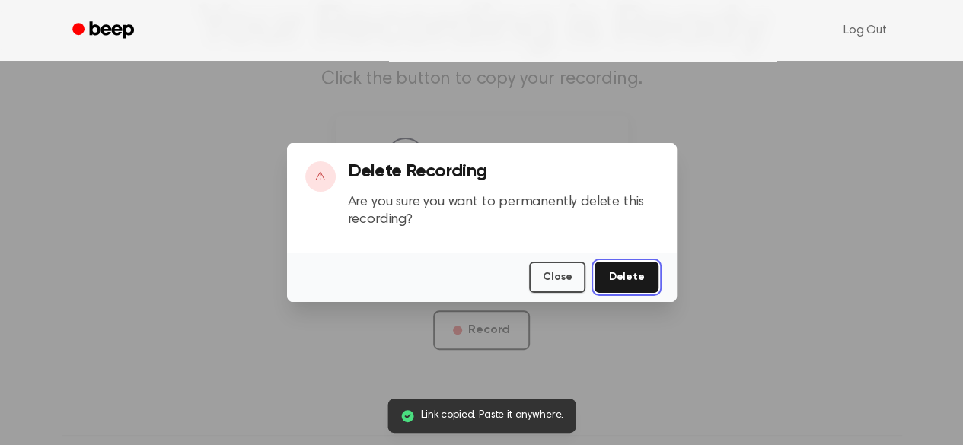
click at [638, 276] on button "Delete" at bounding box center [626, 277] width 63 height 31
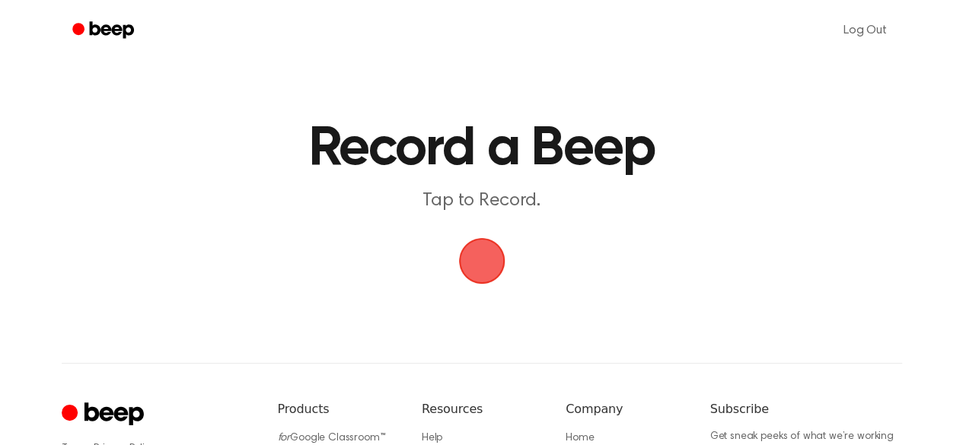
drag, startPoint x: 495, startPoint y: 254, endPoint x: 467, endPoint y: 260, distance: 28.8
click at [467, 260] on span "button" at bounding box center [481, 261] width 49 height 49
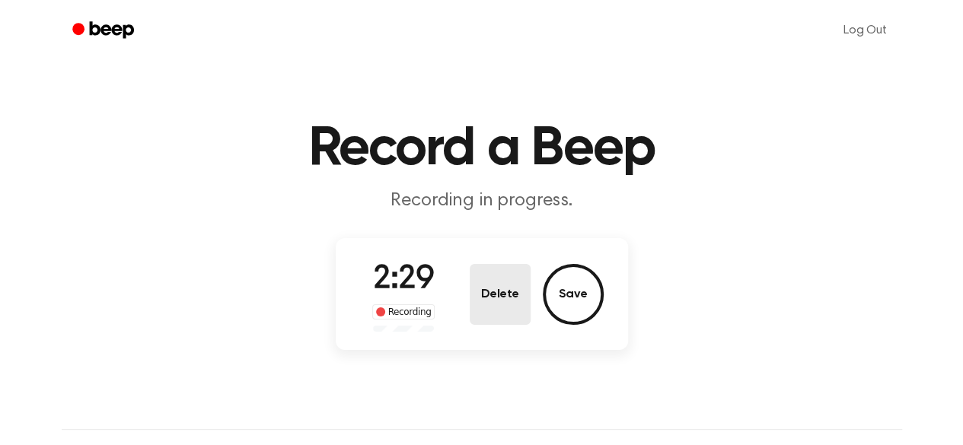
click at [507, 292] on button "Delete" at bounding box center [500, 294] width 61 height 61
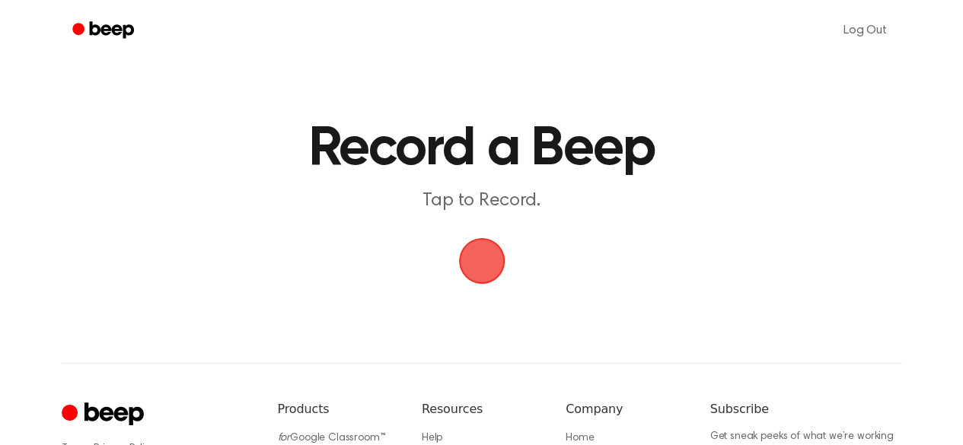
click at [480, 273] on span "button" at bounding box center [481, 261] width 49 height 49
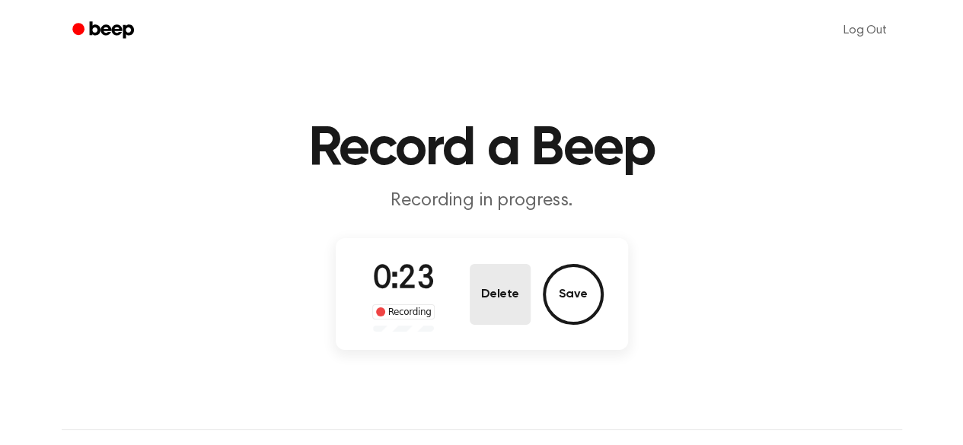
click at [502, 289] on button "Delete" at bounding box center [500, 294] width 61 height 61
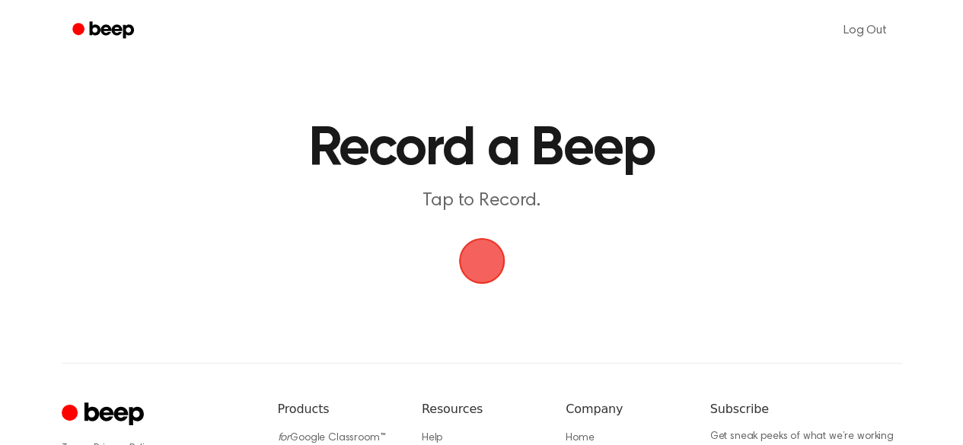
click at [505, 267] on span "button" at bounding box center [481, 261] width 46 height 46
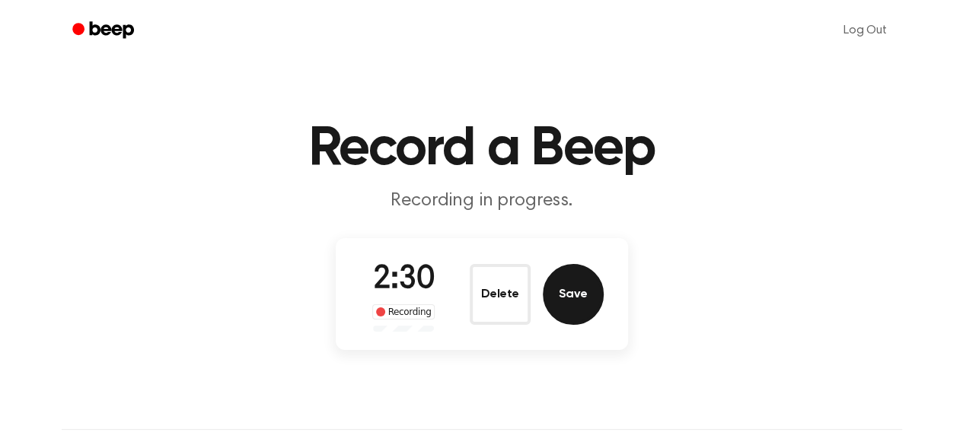
click at [576, 298] on button "Save" at bounding box center [573, 294] width 61 height 61
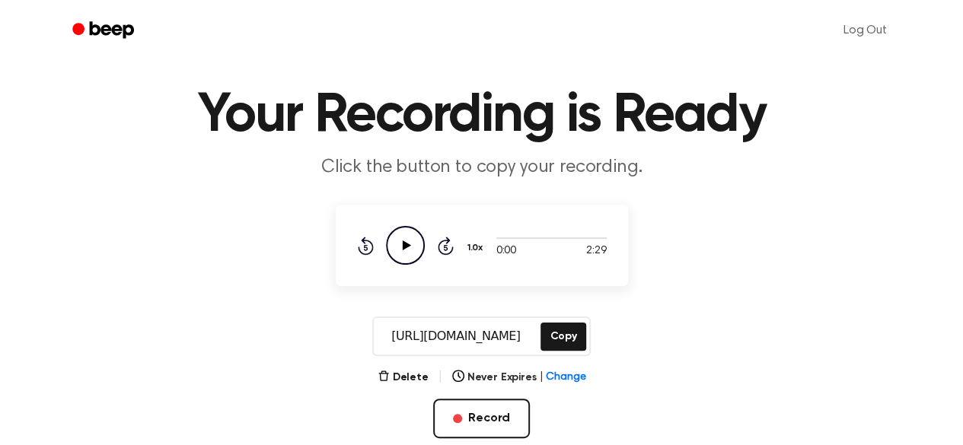
scroll to position [34, 0]
click at [566, 339] on button "Copy" at bounding box center [563, 336] width 45 height 28
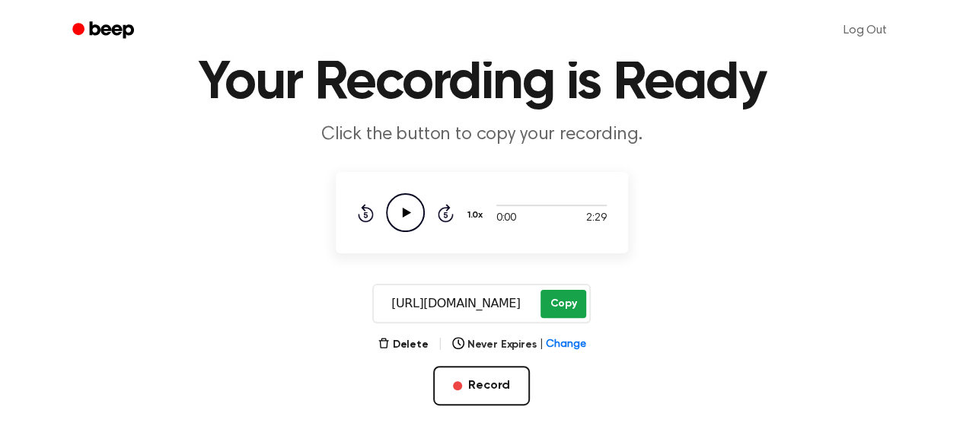
click at [563, 305] on button "Copy" at bounding box center [563, 304] width 45 height 28
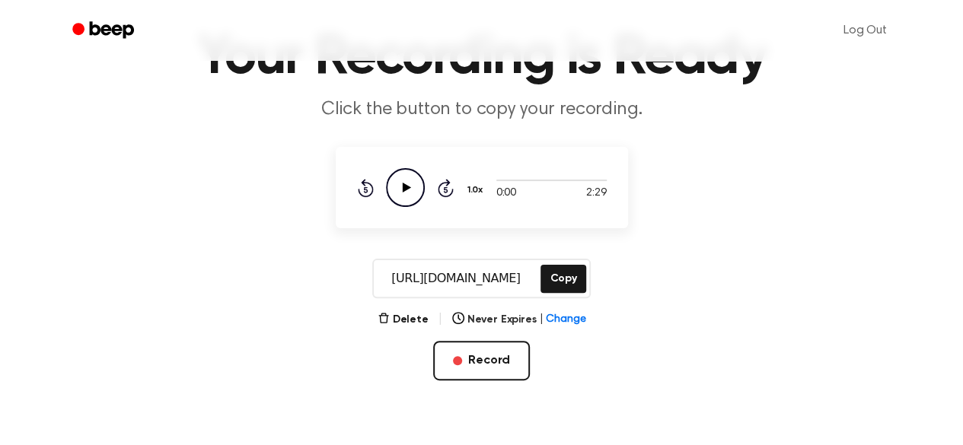
scroll to position [91, 0]
click at [565, 295] on div "[URL][DOMAIN_NAME] Copy" at bounding box center [481, 280] width 218 height 40
click at [565, 292] on button "Copy" at bounding box center [563, 280] width 45 height 28
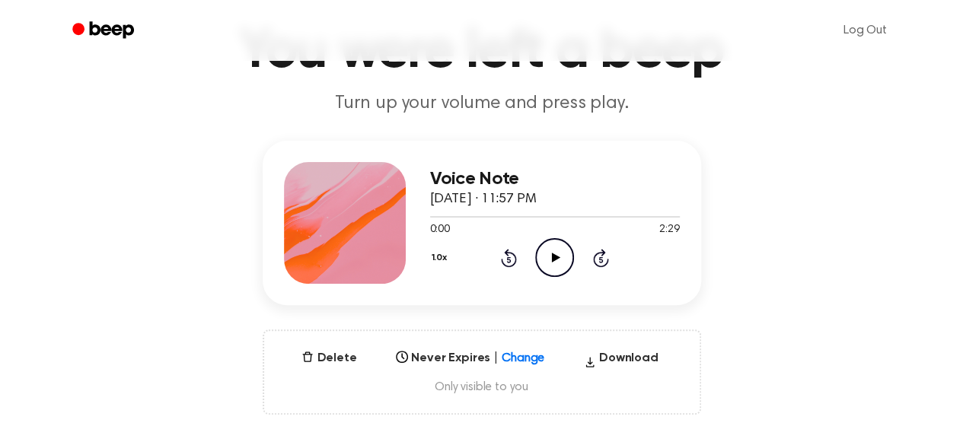
scroll to position [156, 0]
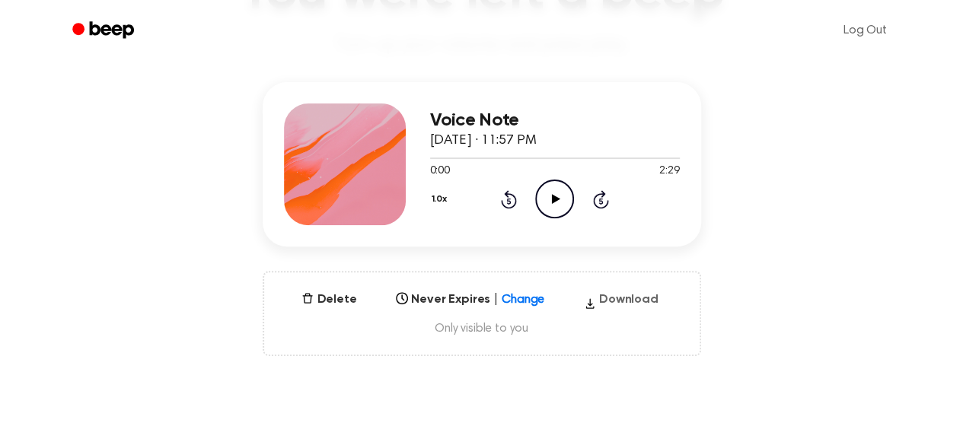
click at [630, 307] on button "Download" at bounding box center [621, 303] width 87 height 24
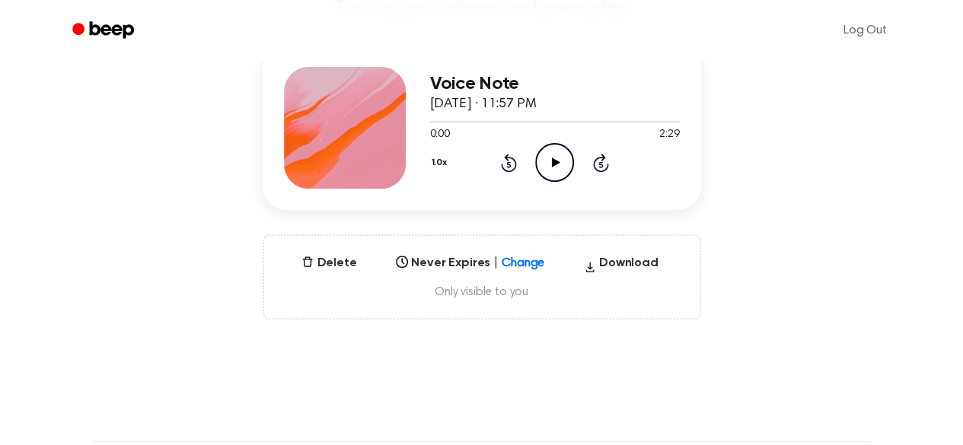
scroll to position [193, 0]
click at [532, 179] on div "1.0x Rewind 5 seconds Play Audio Skip 5 seconds" at bounding box center [555, 161] width 250 height 39
click at [547, 177] on icon "Play Audio" at bounding box center [554, 161] width 39 height 39
click at [454, 121] on div at bounding box center [555, 121] width 250 height 2
click at [490, 116] on div at bounding box center [555, 120] width 250 height 12
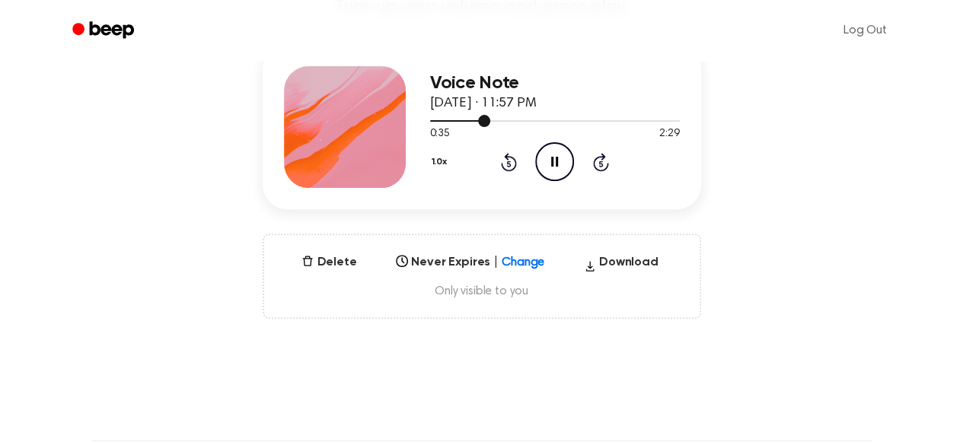
click at [546, 118] on div at bounding box center [555, 120] width 250 height 12
click at [560, 156] on icon "Pause Audio" at bounding box center [554, 161] width 39 height 39
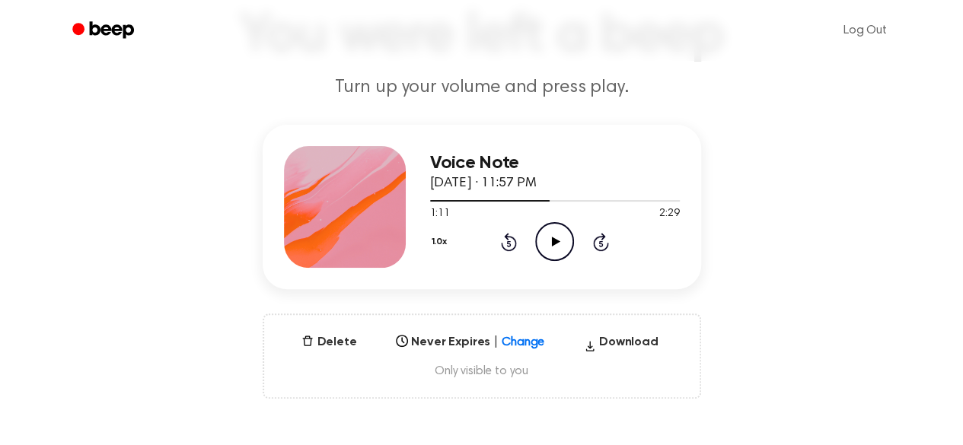
scroll to position [171, 0]
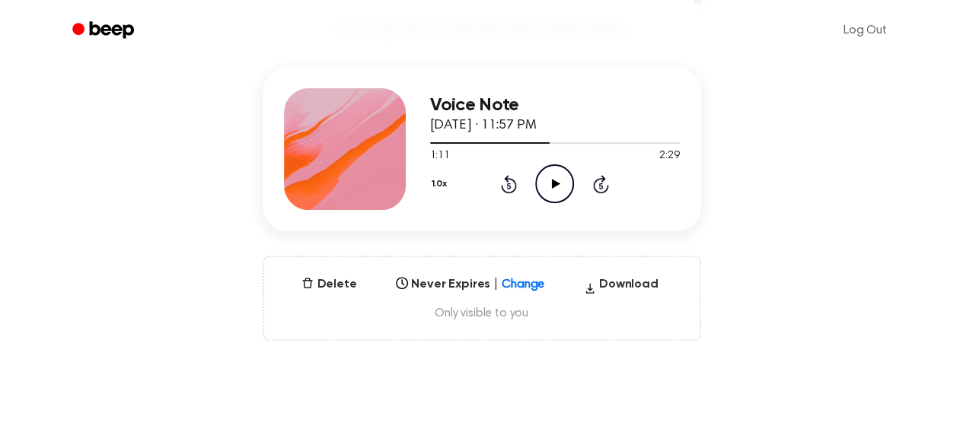
click at [501, 316] on span "Only visible to you" at bounding box center [481, 313] width 399 height 15
